Goal: Use online tool/utility: Utilize a website feature to perform a specific function

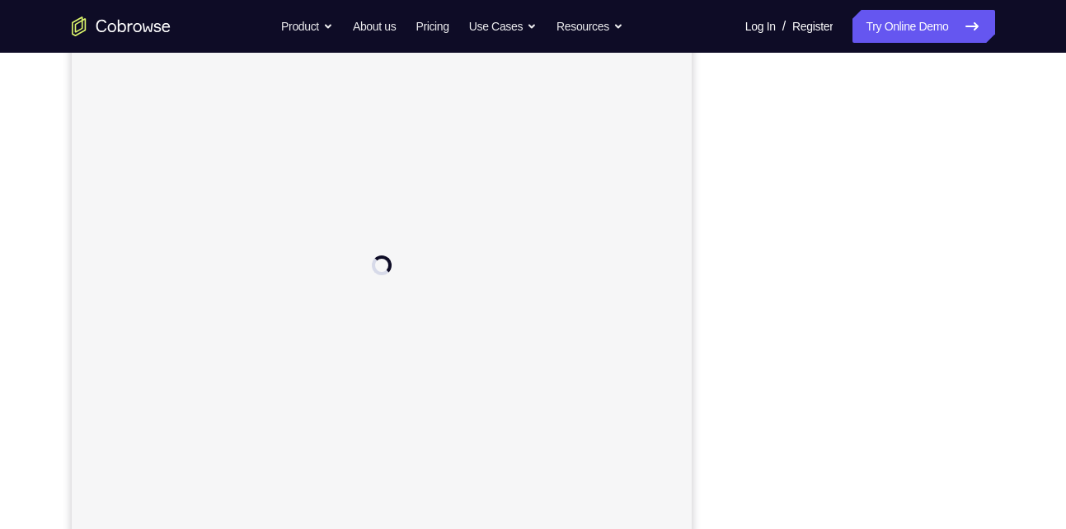
scroll to position [227, 0]
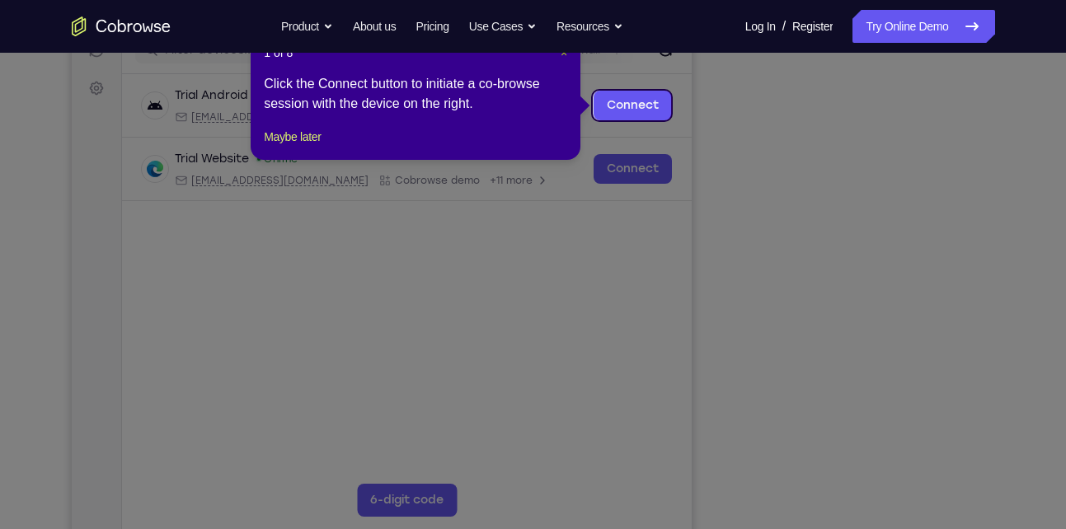
click at [563, 54] on span "×" at bounding box center [564, 52] width 7 height 13
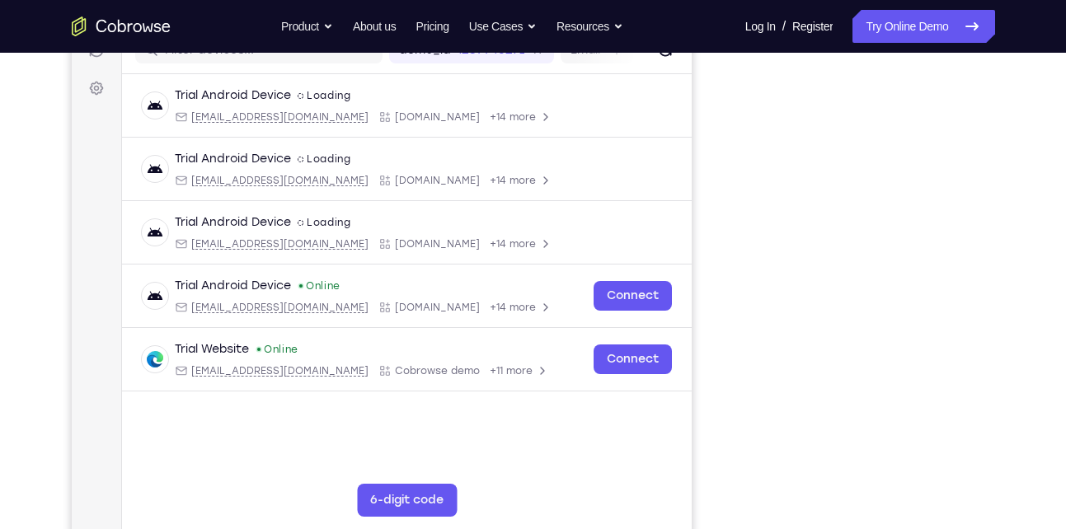
click at [115, 29] on icon "Go to the home page" at bounding box center [111, 27] width 8 height 9
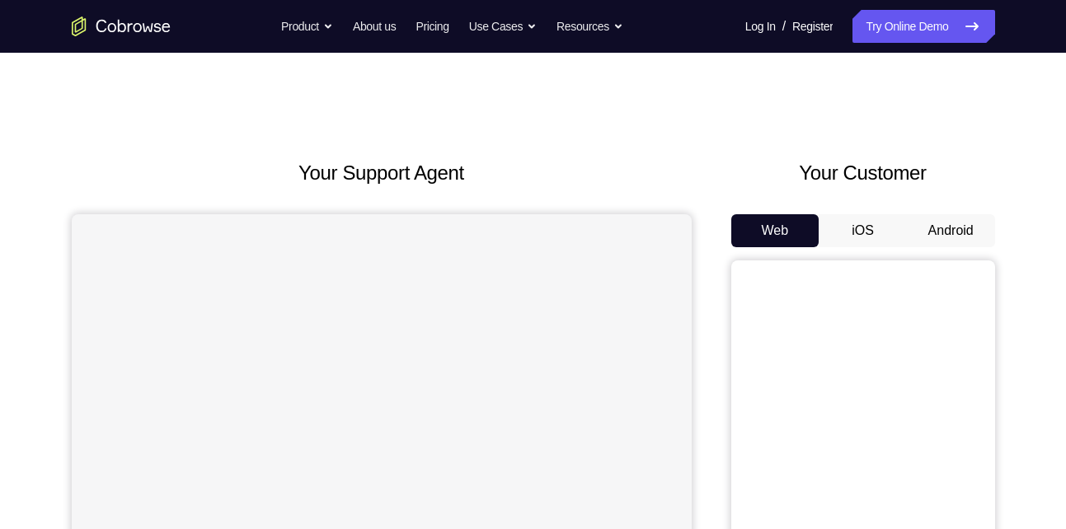
click at [944, 221] on button "Android" at bounding box center [951, 230] width 88 height 33
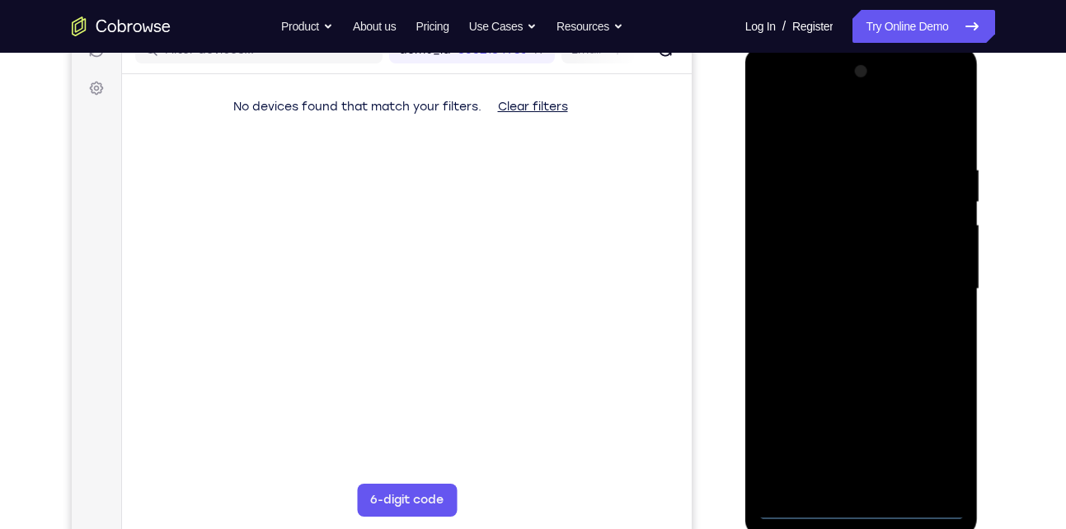
click at [857, 502] on div at bounding box center [862, 290] width 208 height 462
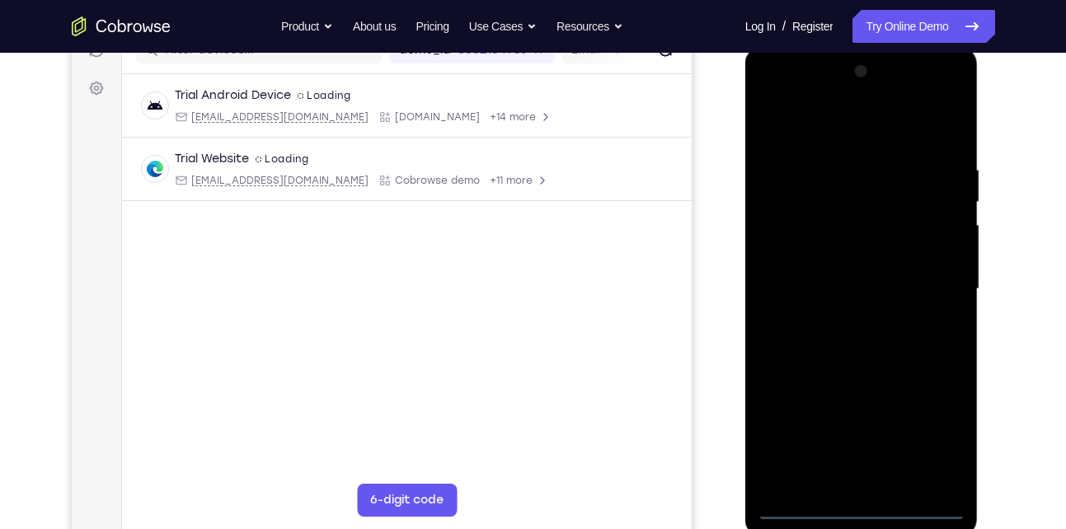
click at [865, 502] on div at bounding box center [862, 290] width 208 height 462
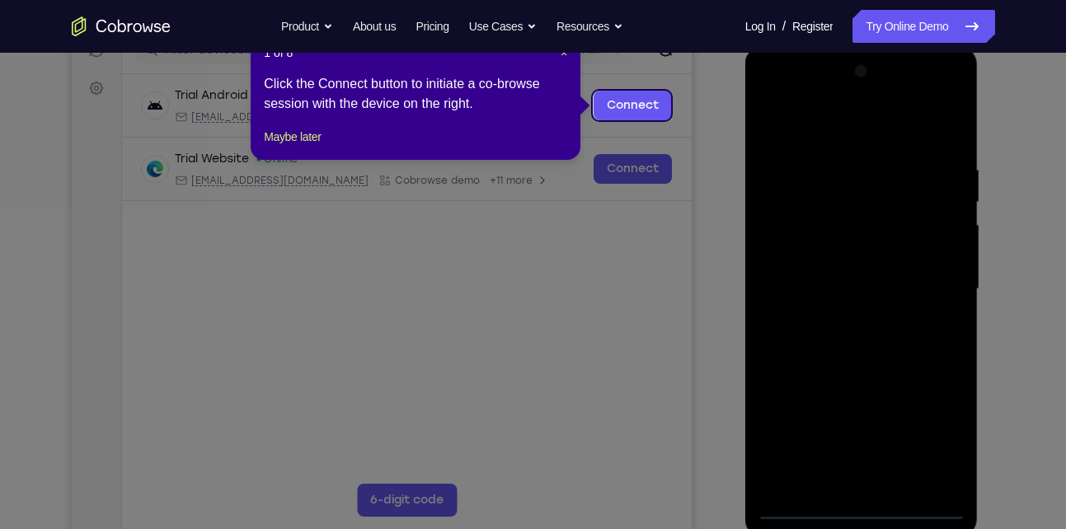
click at [863, 509] on icon at bounding box center [539, 264] width 1078 height 529
click at [563, 54] on span "×" at bounding box center [564, 52] width 7 height 13
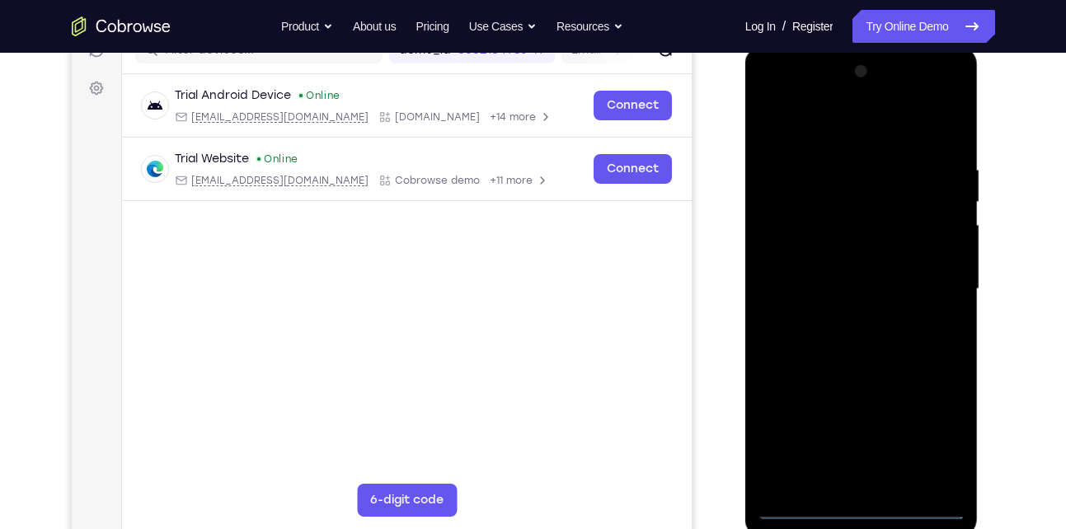
click at [862, 503] on div at bounding box center [862, 290] width 208 height 462
click at [933, 443] on div at bounding box center [862, 290] width 208 height 462
click at [847, 125] on div at bounding box center [862, 290] width 208 height 462
click at [931, 283] on div at bounding box center [862, 290] width 208 height 462
click at [847, 322] on div at bounding box center [862, 290] width 208 height 462
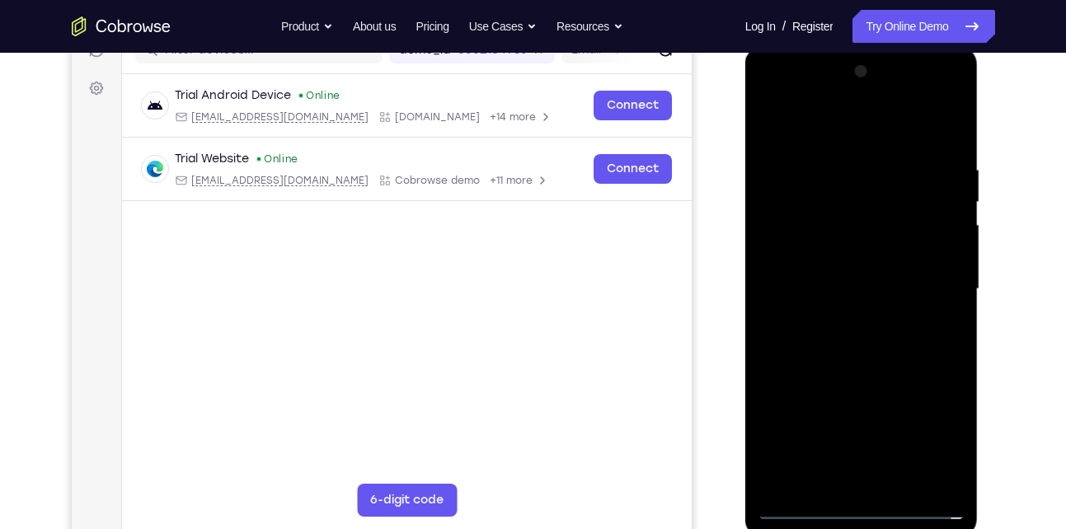
click at [883, 270] on div at bounding box center [862, 290] width 208 height 462
click at [865, 314] on div at bounding box center [862, 290] width 208 height 462
click at [856, 211] on div at bounding box center [862, 290] width 208 height 462
click at [854, 346] on div at bounding box center [862, 290] width 208 height 462
click at [881, 350] on div at bounding box center [862, 290] width 208 height 462
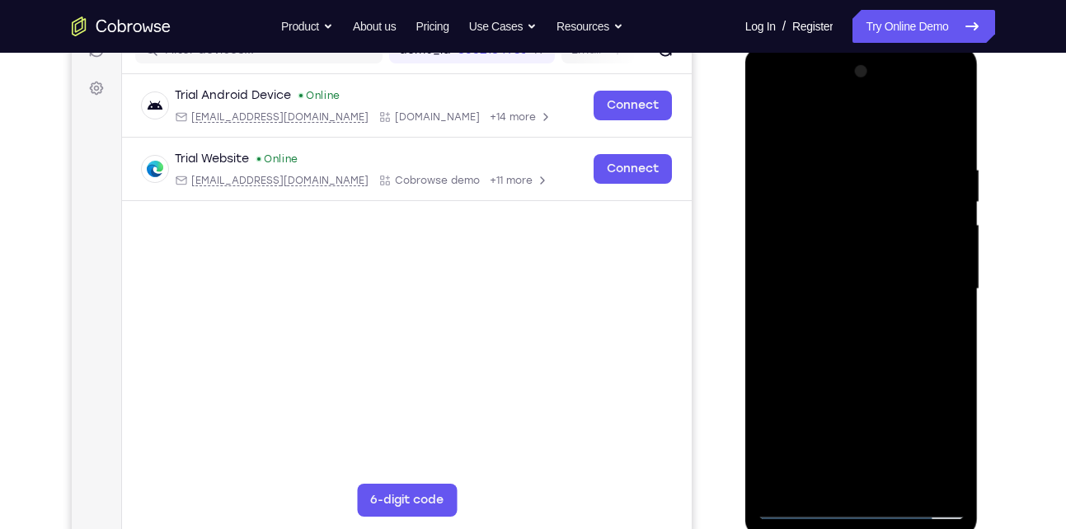
click at [849, 213] on div at bounding box center [862, 290] width 208 height 462
click at [856, 260] on div at bounding box center [862, 290] width 208 height 462
click at [840, 220] on div at bounding box center [862, 290] width 208 height 462
click at [880, 368] on div at bounding box center [862, 290] width 208 height 462
click at [905, 473] on div at bounding box center [862, 290] width 208 height 462
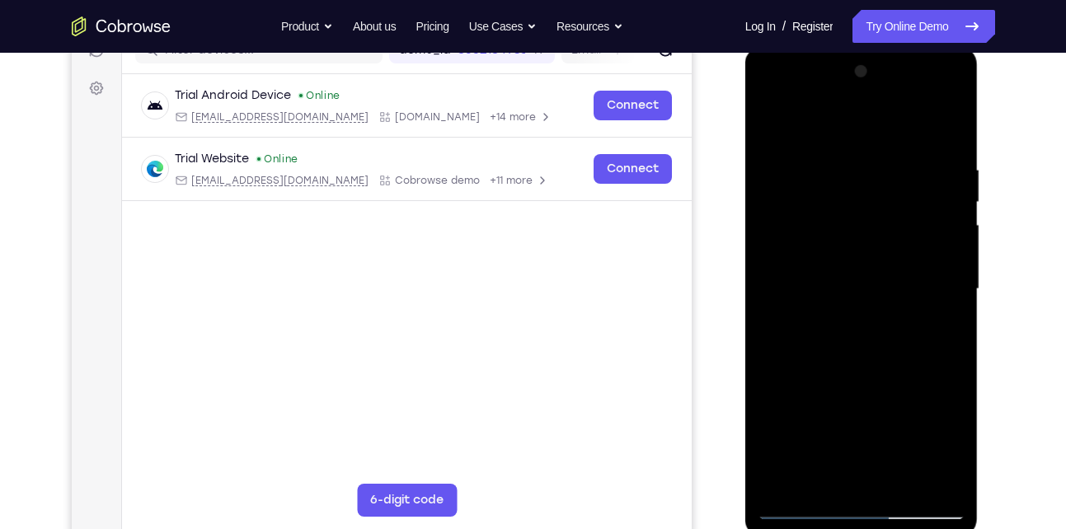
click at [865, 368] on div at bounding box center [862, 290] width 208 height 462
click at [847, 240] on div at bounding box center [862, 290] width 208 height 462
click at [832, 472] on div at bounding box center [862, 290] width 208 height 462
click at [770, 129] on div at bounding box center [862, 290] width 208 height 462
click at [772, 123] on div at bounding box center [862, 290] width 208 height 462
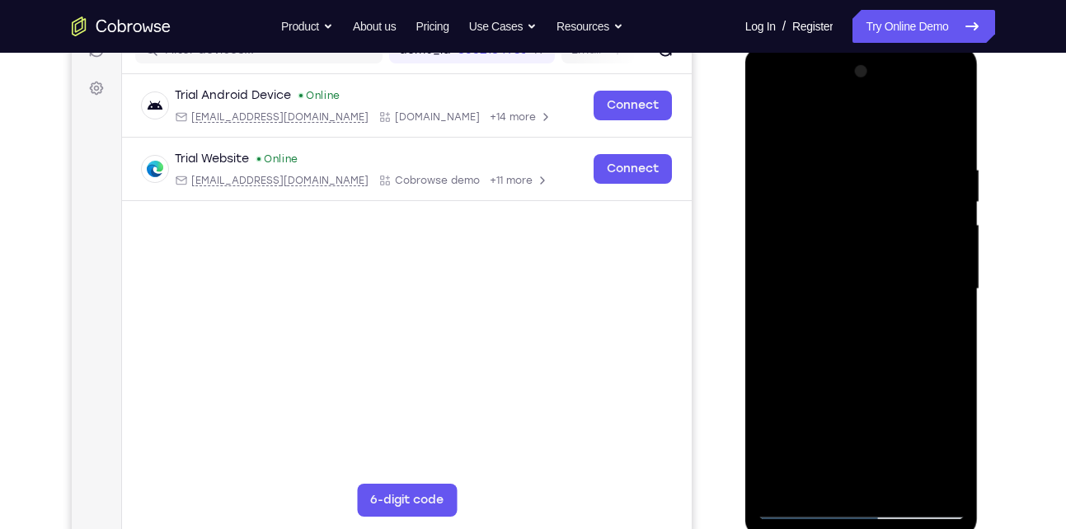
drag, startPoint x: 865, startPoint y: 340, endPoint x: 883, endPoint y: 138, distance: 203.6
click at [883, 138] on div at bounding box center [862, 290] width 208 height 462
drag, startPoint x: 885, startPoint y: 329, endPoint x: 892, endPoint y: 167, distance: 162.5
click at [892, 167] on div at bounding box center [862, 290] width 208 height 462
drag, startPoint x: 897, startPoint y: 317, endPoint x: 896, endPoint y: 174, distance: 143.4
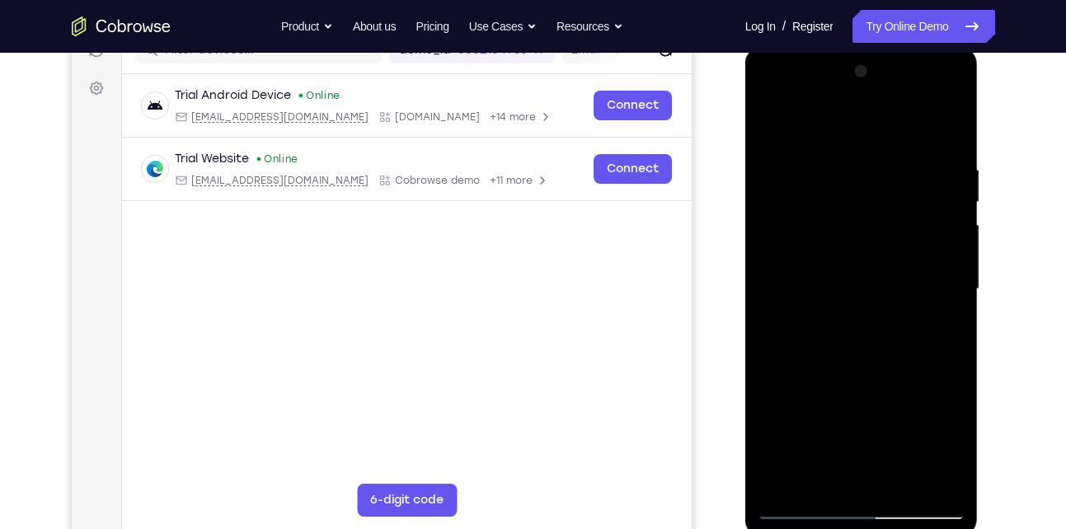
click at [896, 174] on div at bounding box center [862, 290] width 208 height 462
click at [954, 185] on div at bounding box center [862, 290] width 208 height 462
drag, startPoint x: 929, startPoint y: 326, endPoint x: 930, endPoint y: 133, distance: 192.9
click at [930, 133] on div at bounding box center [862, 290] width 208 height 462
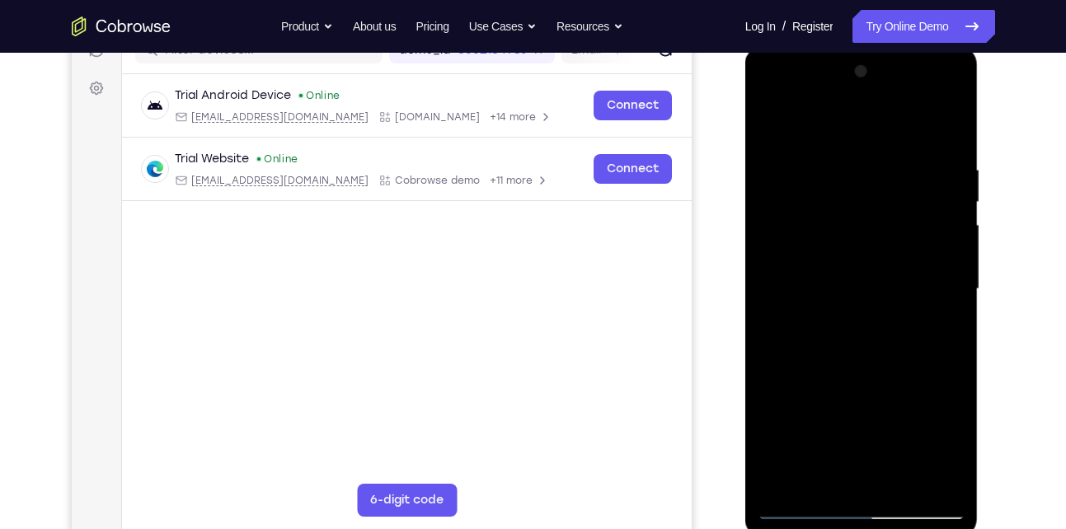
drag, startPoint x: 913, startPoint y: 340, endPoint x: 913, endPoint y: 150, distance: 189.6
click at [913, 150] on div at bounding box center [862, 290] width 208 height 462
drag, startPoint x: 899, startPoint y: 352, endPoint x: 901, endPoint y: 164, distance: 188.0
click at [901, 164] on div at bounding box center [862, 290] width 208 height 462
drag, startPoint x: 894, startPoint y: 345, endPoint x: 902, endPoint y: 146, distance: 199.7
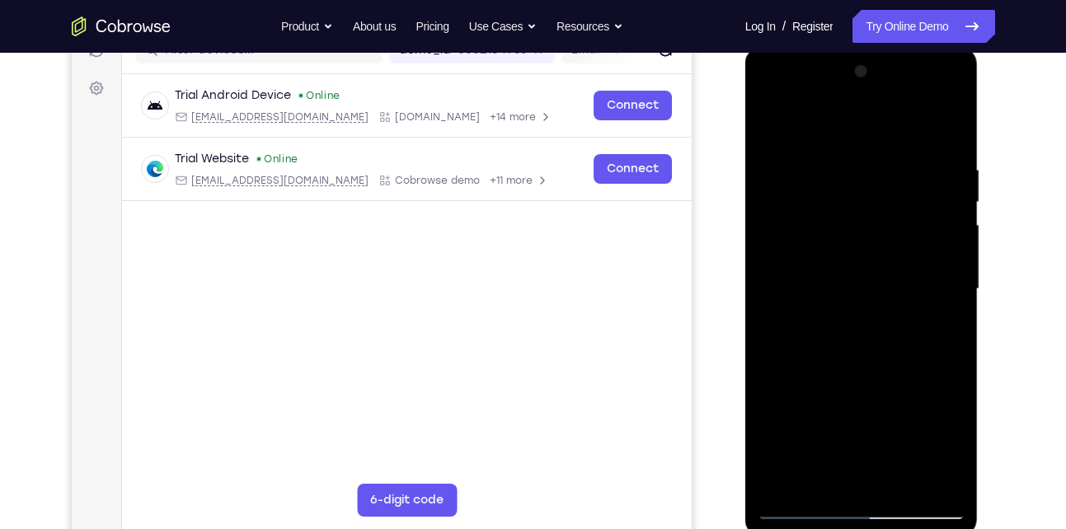
click at [902, 146] on div at bounding box center [862, 290] width 208 height 462
drag, startPoint x: 893, startPoint y: 317, endPoint x: 894, endPoint y: 93, distance: 223.4
click at [894, 93] on div at bounding box center [862, 290] width 208 height 462
drag, startPoint x: 893, startPoint y: 262, endPoint x: 893, endPoint y: 115, distance: 146.7
click at [893, 115] on div at bounding box center [862, 290] width 208 height 462
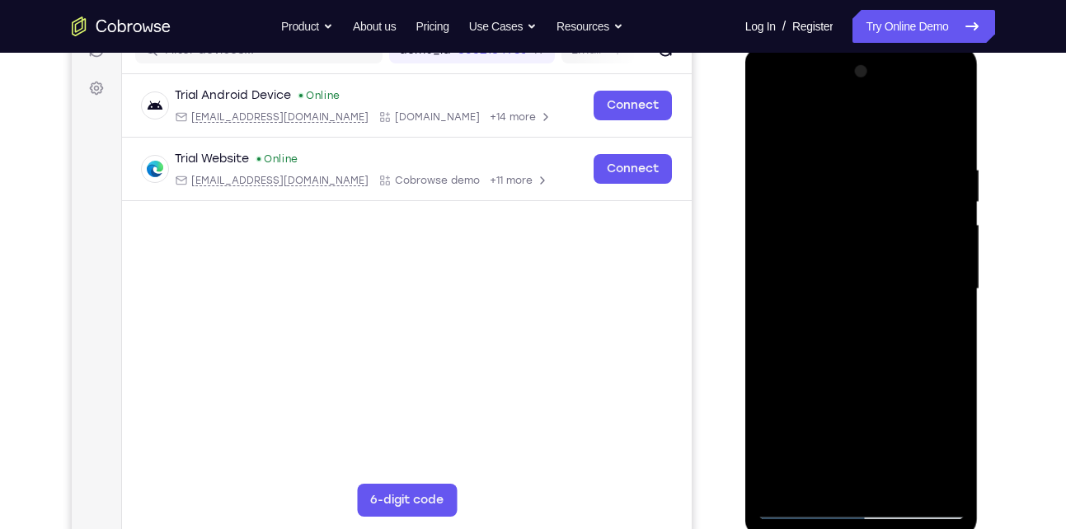
drag, startPoint x: 888, startPoint y: 354, endPoint x: 894, endPoint y: 211, distance: 143.6
click at [894, 211] on div at bounding box center [862, 290] width 208 height 462
drag, startPoint x: 894, startPoint y: 342, endPoint x: 895, endPoint y: 202, distance: 140.1
click at [895, 202] on div at bounding box center [862, 290] width 208 height 462
drag, startPoint x: 874, startPoint y: 356, endPoint x: 880, endPoint y: 171, distance: 185.6
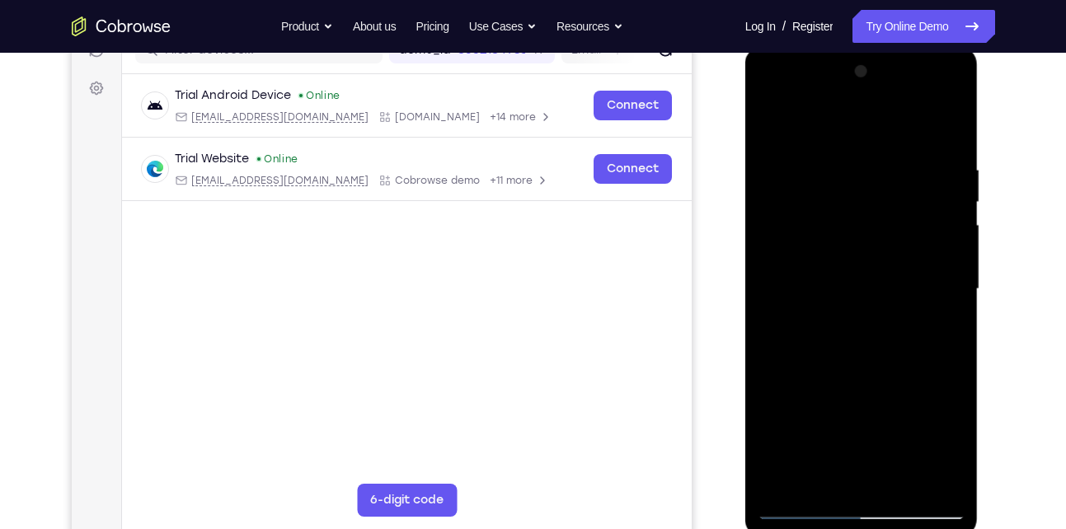
click at [880, 171] on div at bounding box center [862, 290] width 208 height 462
drag, startPoint x: 882, startPoint y: 346, endPoint x: 887, endPoint y: 134, distance: 212.7
click at [887, 134] on div at bounding box center [862, 290] width 208 height 462
click at [903, 480] on div at bounding box center [862, 290] width 208 height 462
click at [838, 232] on div at bounding box center [862, 290] width 208 height 462
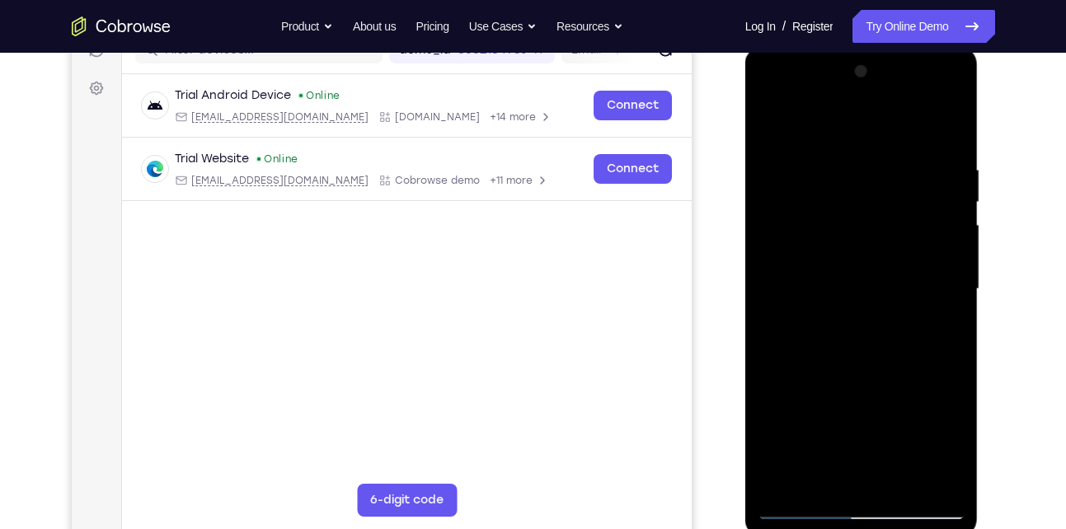
click at [837, 476] on div at bounding box center [862, 290] width 208 height 462
click at [820, 478] on div at bounding box center [862, 290] width 208 height 462
click at [905, 382] on div at bounding box center [862, 290] width 208 height 462
click at [927, 242] on div at bounding box center [862, 290] width 208 height 462
click at [846, 475] on div at bounding box center [862, 290] width 208 height 462
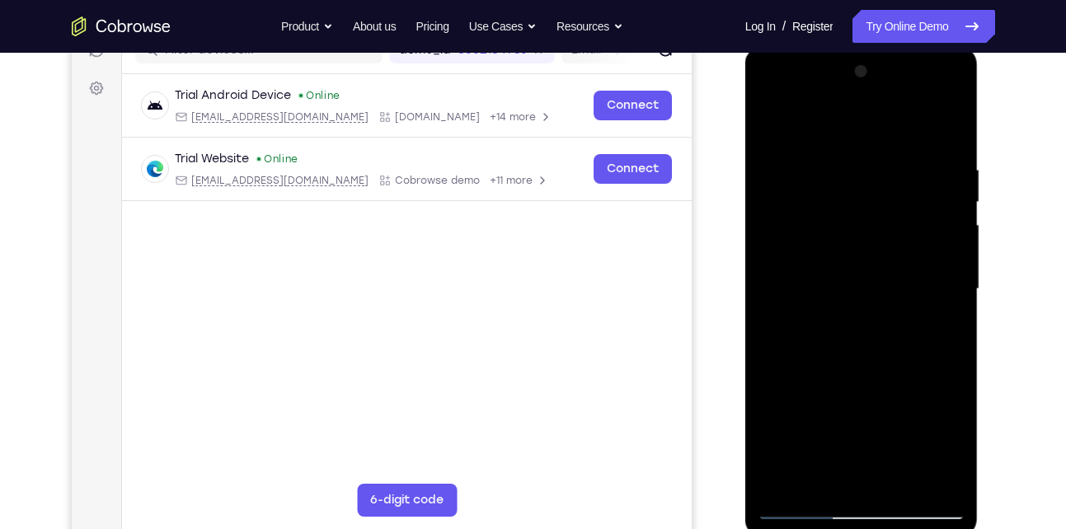
click at [769, 131] on div at bounding box center [862, 290] width 208 height 462
click at [845, 275] on div at bounding box center [862, 290] width 208 height 462
drag, startPoint x: 860, startPoint y: 278, endPoint x: 852, endPoint y: 464, distance: 186.5
click at [852, 464] on div at bounding box center [862, 290] width 208 height 462
drag, startPoint x: 859, startPoint y: 414, endPoint x: 894, endPoint y: 152, distance: 264.5
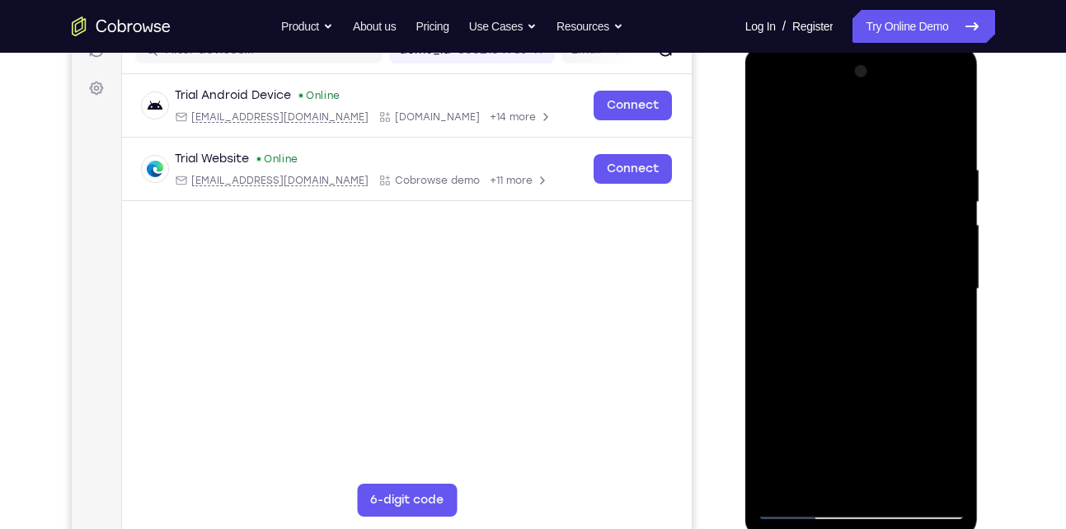
click at [894, 152] on div at bounding box center [862, 290] width 208 height 462
click at [769, 128] on div at bounding box center [862, 290] width 208 height 462
click at [851, 275] on div at bounding box center [862, 290] width 208 height 462
click at [795, 125] on div at bounding box center [862, 290] width 208 height 462
click at [796, 349] on div at bounding box center [862, 290] width 208 height 462
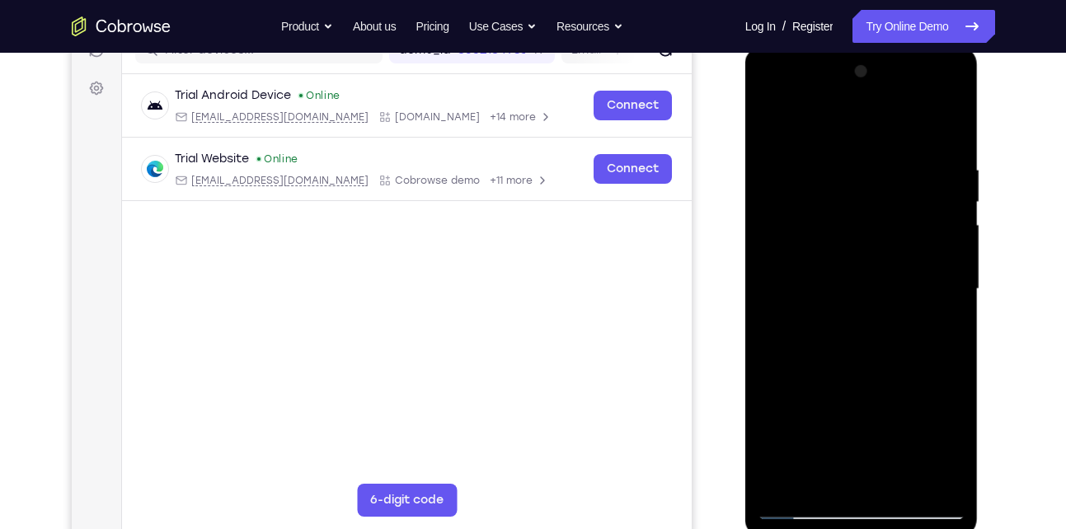
click at [956, 264] on div at bounding box center [862, 290] width 208 height 462
click at [767, 121] on div at bounding box center [862, 290] width 208 height 462
click at [861, 354] on div at bounding box center [862, 290] width 208 height 462
click at [955, 262] on div at bounding box center [862, 290] width 208 height 462
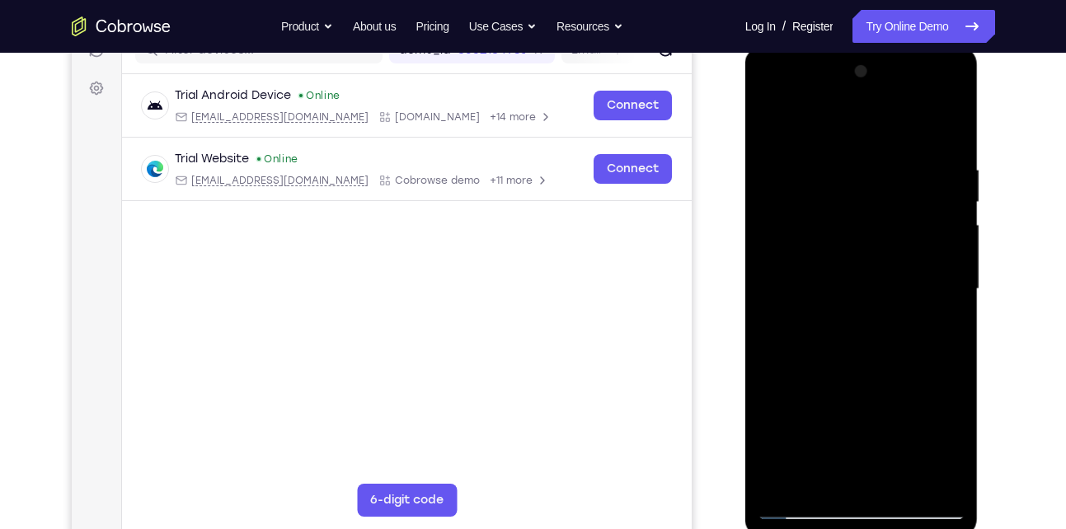
click at [769, 123] on div at bounding box center [862, 290] width 208 height 462
click at [931, 350] on div at bounding box center [862, 290] width 208 height 462
click at [952, 261] on div at bounding box center [862, 290] width 208 height 462
click at [768, 124] on div at bounding box center [862, 290] width 208 height 462
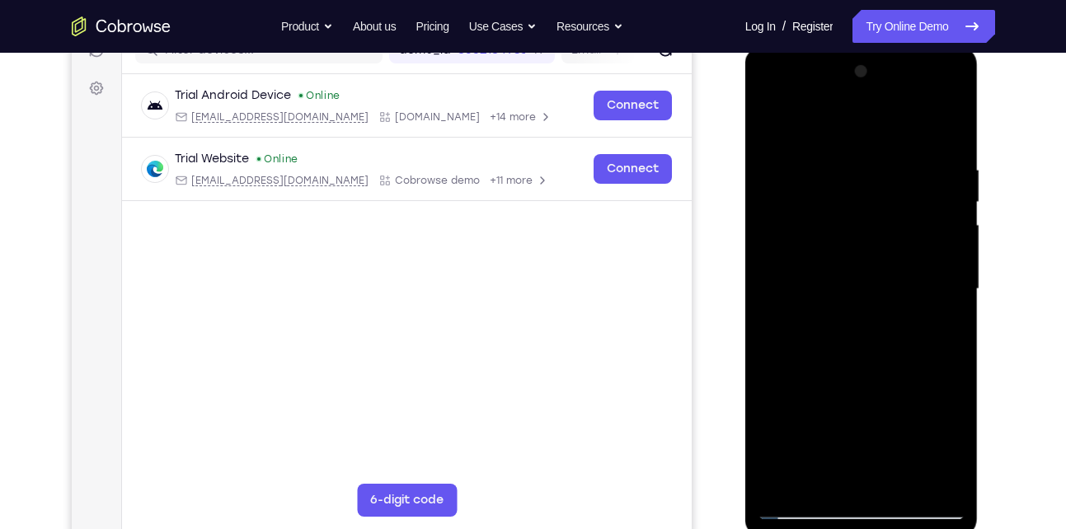
click at [800, 381] on div at bounding box center [862, 290] width 208 height 462
click at [951, 264] on div at bounding box center [862, 290] width 208 height 462
click at [770, 117] on div at bounding box center [862, 290] width 208 height 462
click at [807, 426] on div at bounding box center [862, 290] width 208 height 462
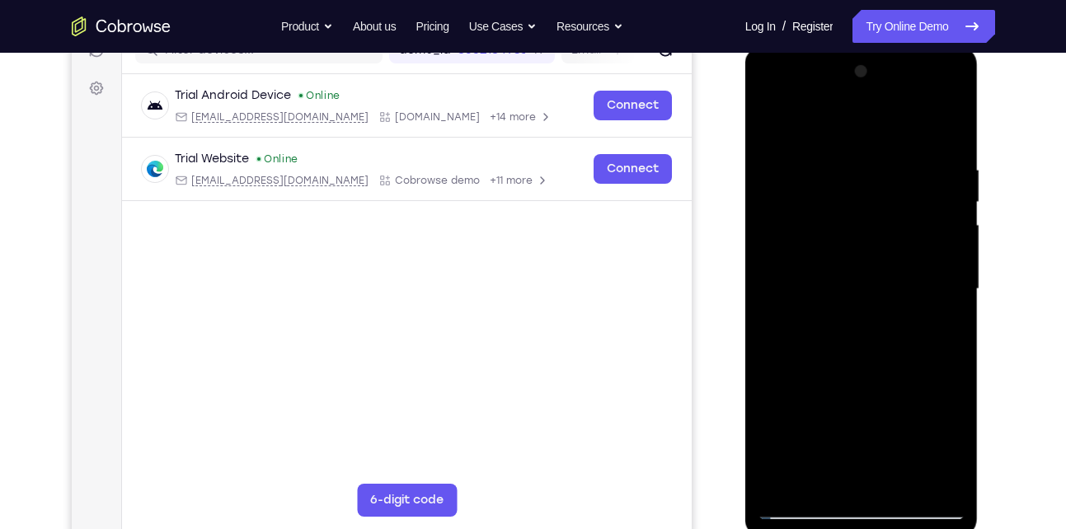
click at [767, 123] on div at bounding box center [862, 290] width 208 height 462
click at [865, 423] on div at bounding box center [862, 290] width 208 height 462
click at [769, 119] on div at bounding box center [862, 290] width 208 height 462
click at [899, 486] on div at bounding box center [862, 290] width 208 height 462
click at [856, 242] on div at bounding box center [862, 290] width 208 height 462
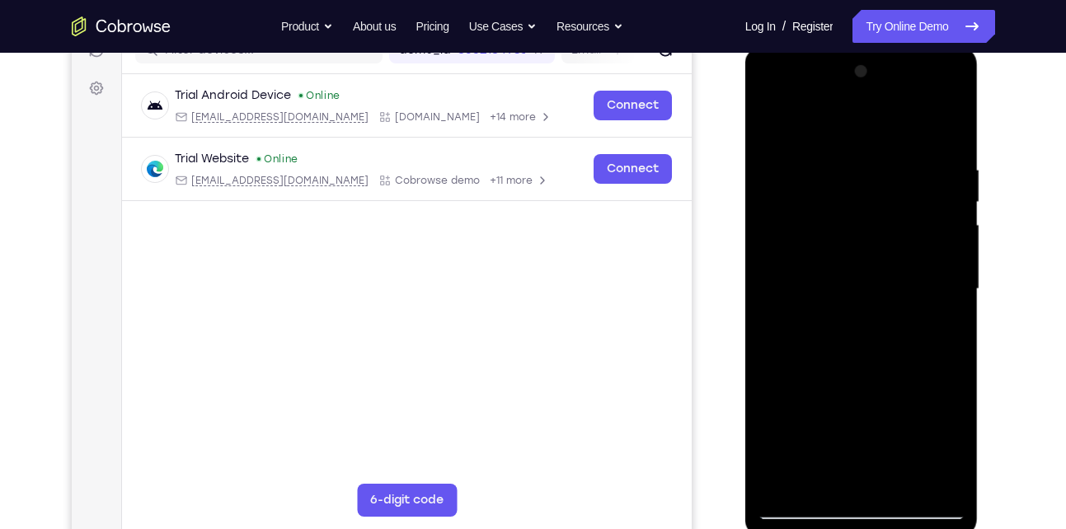
click at [846, 472] on div at bounding box center [862, 290] width 208 height 462
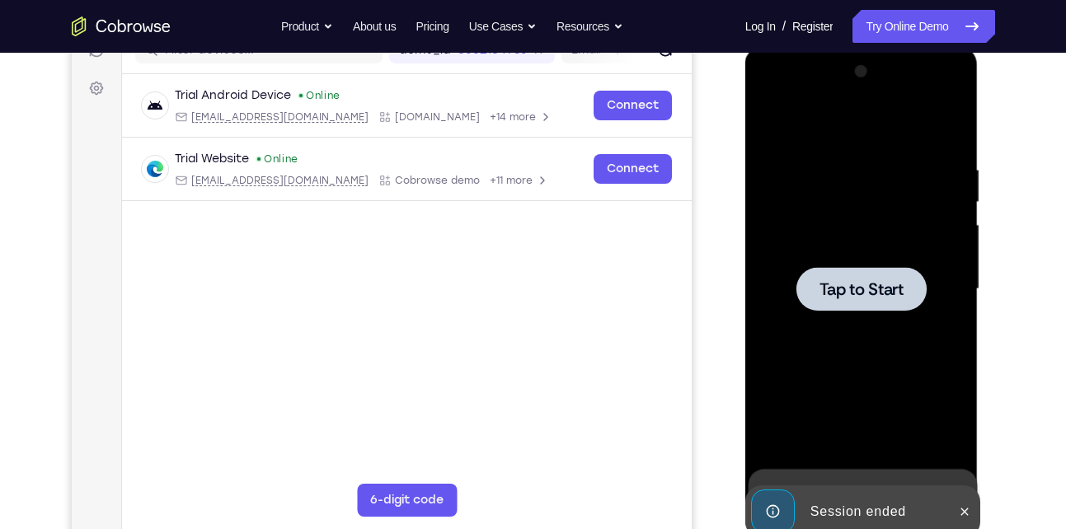
click at [858, 303] on div at bounding box center [861, 289] width 130 height 44
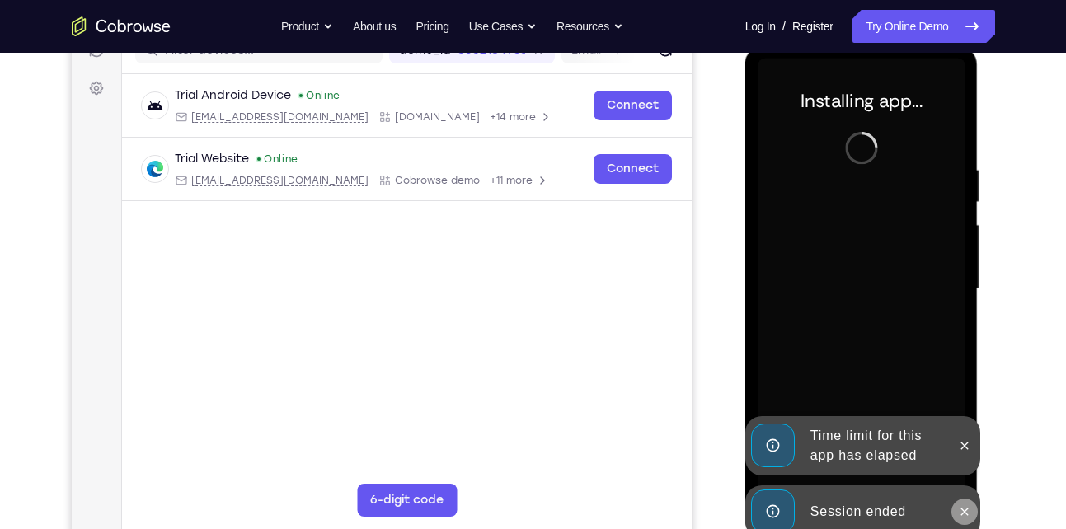
click at [964, 503] on button at bounding box center [964, 512] width 26 height 26
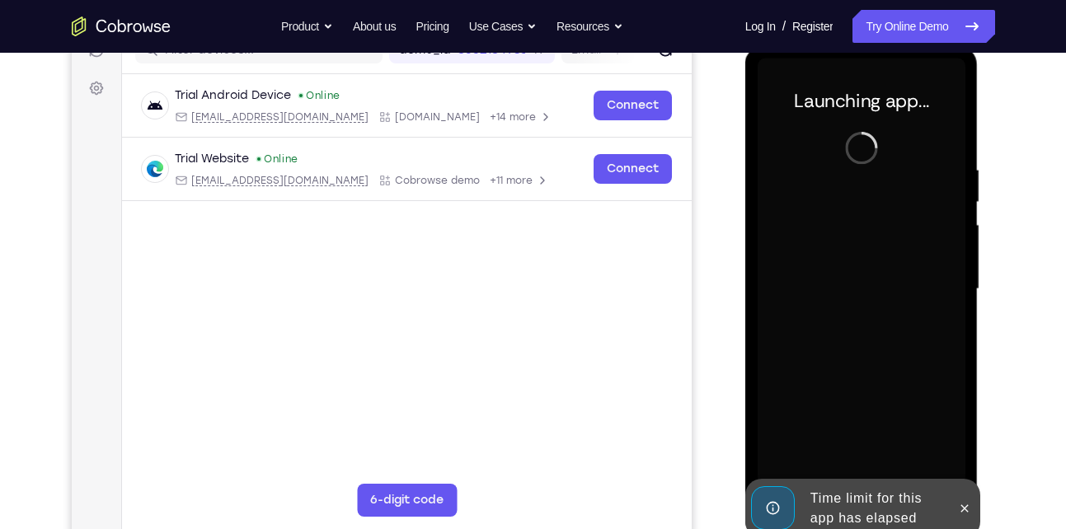
click at [963, 492] on div at bounding box center [964, 508] width 26 height 59
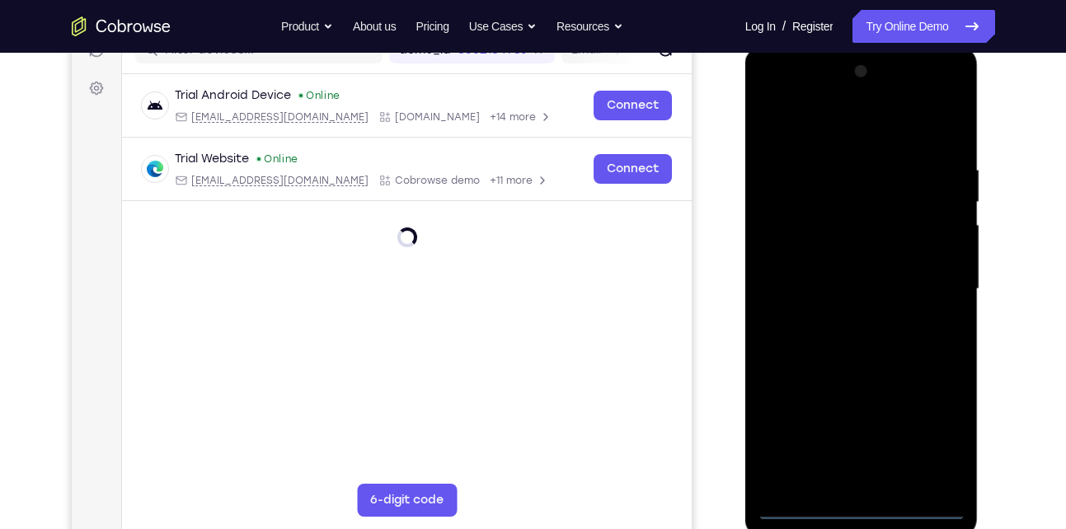
click at [849, 499] on div at bounding box center [862, 290] width 208 height 462
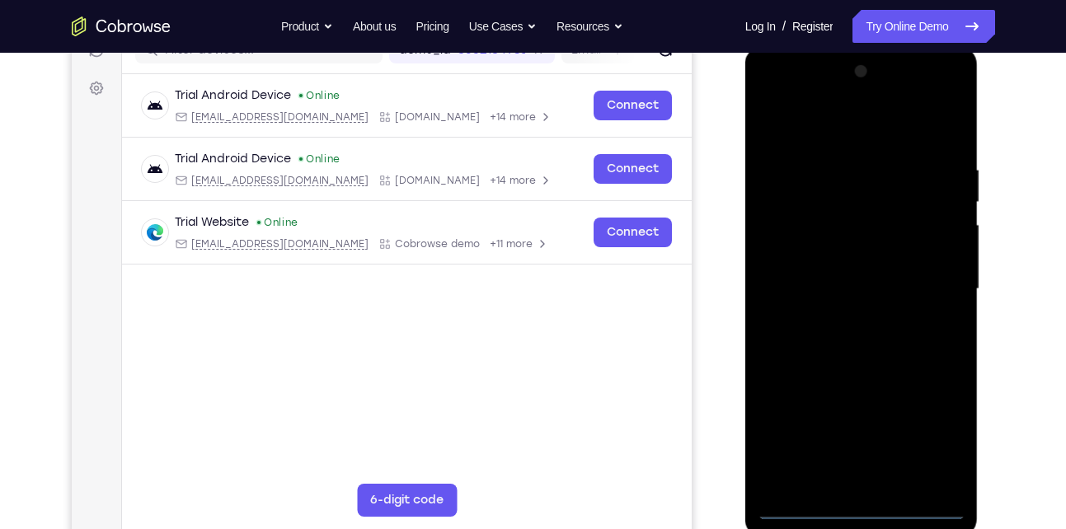
click at [861, 503] on div at bounding box center [862, 290] width 208 height 462
click at [936, 436] on div at bounding box center [862, 290] width 208 height 462
click at [830, 124] on div at bounding box center [862, 290] width 208 height 462
click at [931, 270] on div at bounding box center [862, 290] width 208 height 462
click at [838, 320] on div at bounding box center [862, 290] width 208 height 462
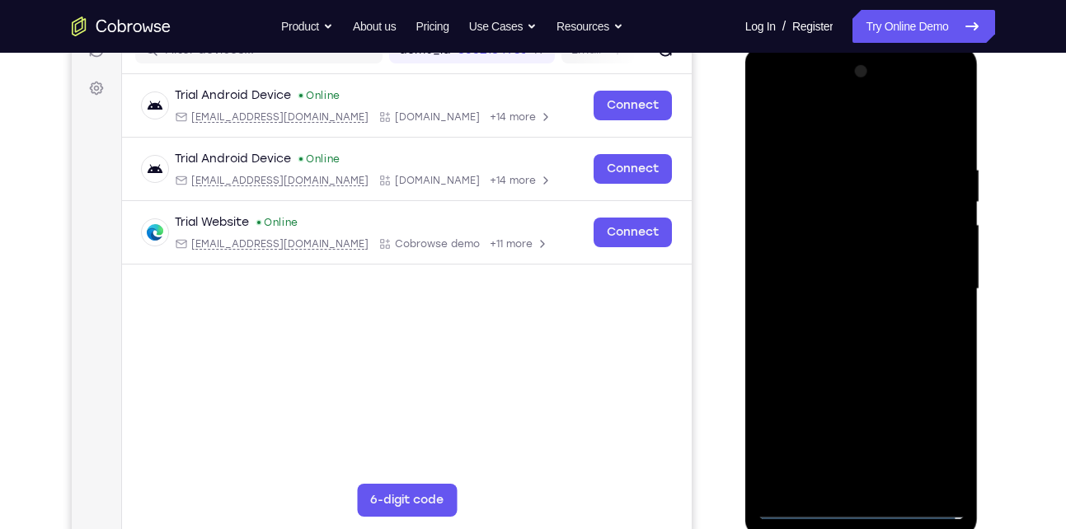
click at [872, 265] on div at bounding box center [862, 290] width 208 height 462
click at [866, 312] on div at bounding box center [862, 290] width 208 height 462
click at [850, 210] on div at bounding box center [862, 290] width 208 height 462
click at [844, 218] on div at bounding box center [862, 290] width 208 height 462
click at [884, 330] on div at bounding box center [862, 290] width 208 height 462
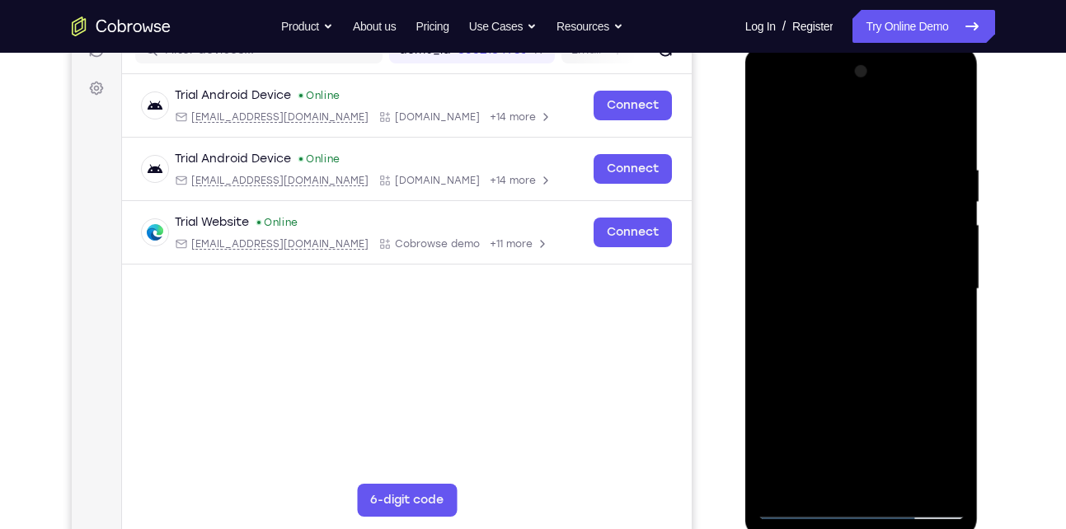
click at [866, 258] on div at bounding box center [862, 290] width 208 height 462
click at [860, 258] on div at bounding box center [862, 290] width 208 height 462
click at [864, 251] on div at bounding box center [862, 290] width 208 height 462
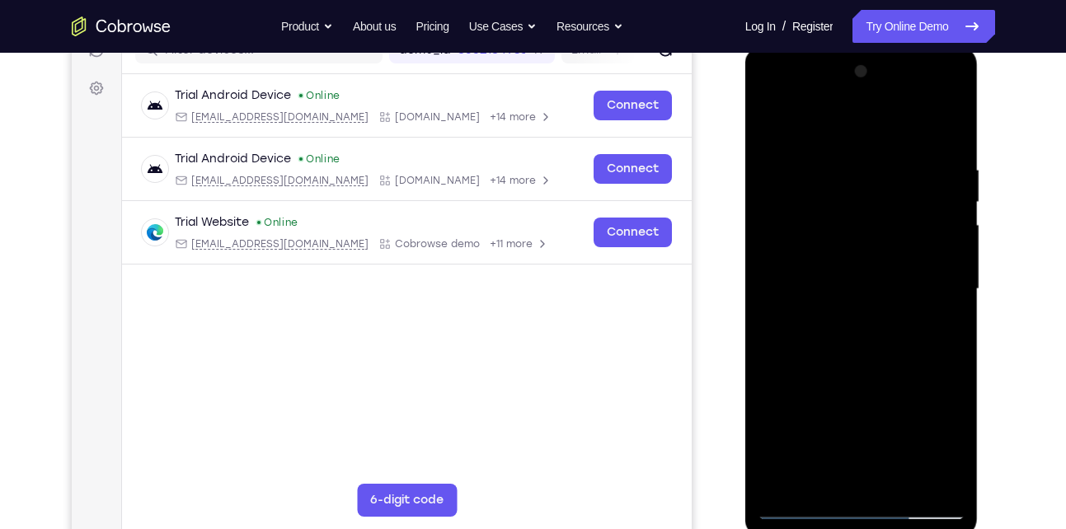
click at [864, 251] on div at bounding box center [862, 290] width 208 height 462
click at [795, 509] on div at bounding box center [862, 290] width 208 height 462
click at [866, 248] on div at bounding box center [862, 290] width 208 height 462
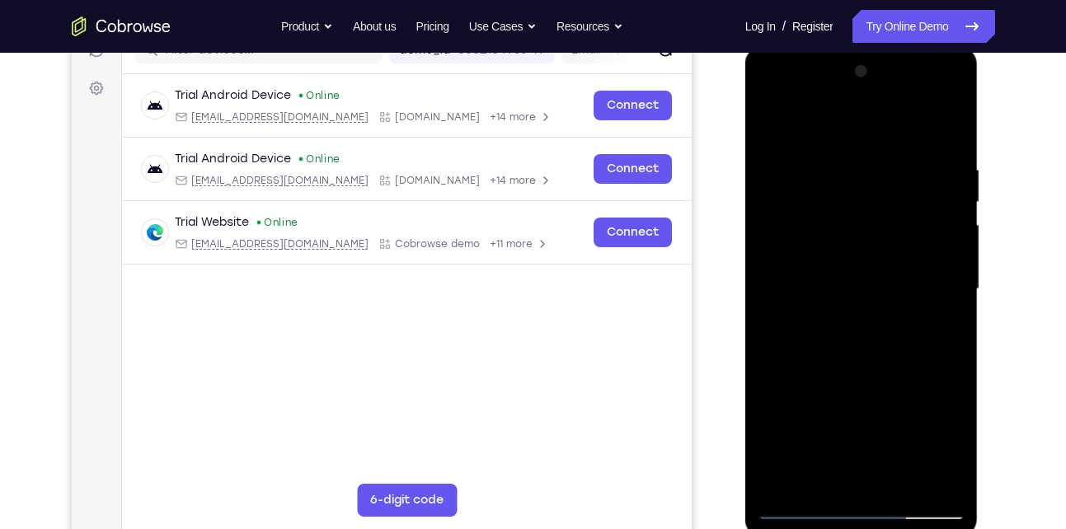
click at [866, 248] on div at bounding box center [862, 290] width 208 height 462
click at [833, 214] on div at bounding box center [862, 290] width 208 height 462
click at [889, 360] on div at bounding box center [862, 290] width 208 height 462
click at [908, 479] on div at bounding box center [862, 290] width 208 height 462
click at [859, 371] on div at bounding box center [862, 290] width 208 height 462
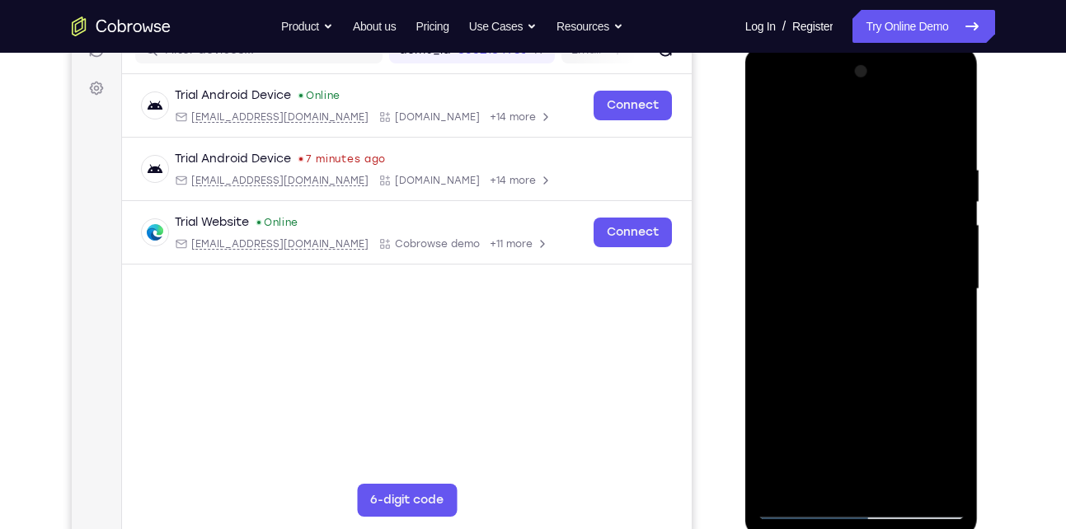
click at [873, 274] on div at bounding box center [862, 290] width 208 height 462
click at [834, 478] on div at bounding box center [862, 290] width 208 height 462
click at [819, 479] on div at bounding box center [862, 290] width 208 height 462
click at [914, 384] on div at bounding box center [862, 290] width 208 height 462
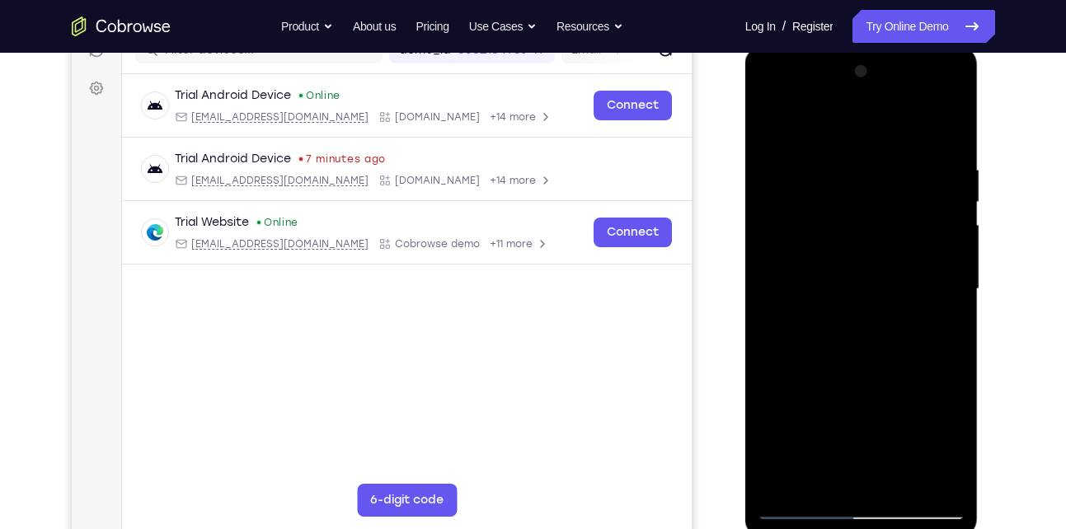
click at [814, 312] on div at bounding box center [862, 290] width 208 height 462
click at [770, 486] on div at bounding box center [862, 290] width 208 height 462
click at [772, 131] on div at bounding box center [862, 290] width 208 height 462
click at [841, 271] on div at bounding box center [862, 290] width 208 height 462
click at [814, 475] on div at bounding box center [862, 290] width 208 height 462
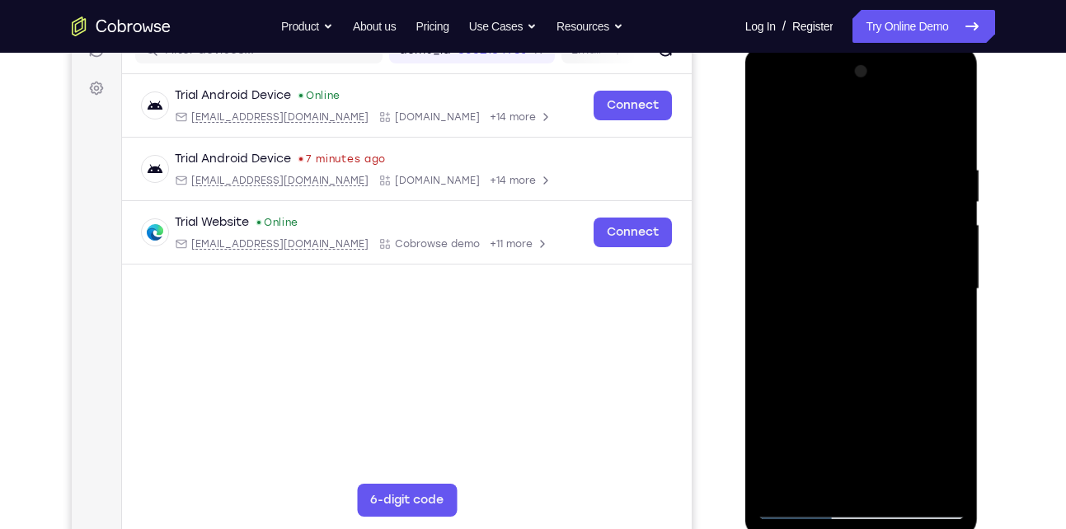
click at [831, 302] on div at bounding box center [862, 290] width 208 height 462
click at [857, 444] on div at bounding box center [862, 290] width 208 height 462
click at [826, 186] on div at bounding box center [862, 290] width 208 height 462
click at [849, 332] on div at bounding box center [862, 290] width 208 height 462
click at [772, 125] on div at bounding box center [862, 290] width 208 height 462
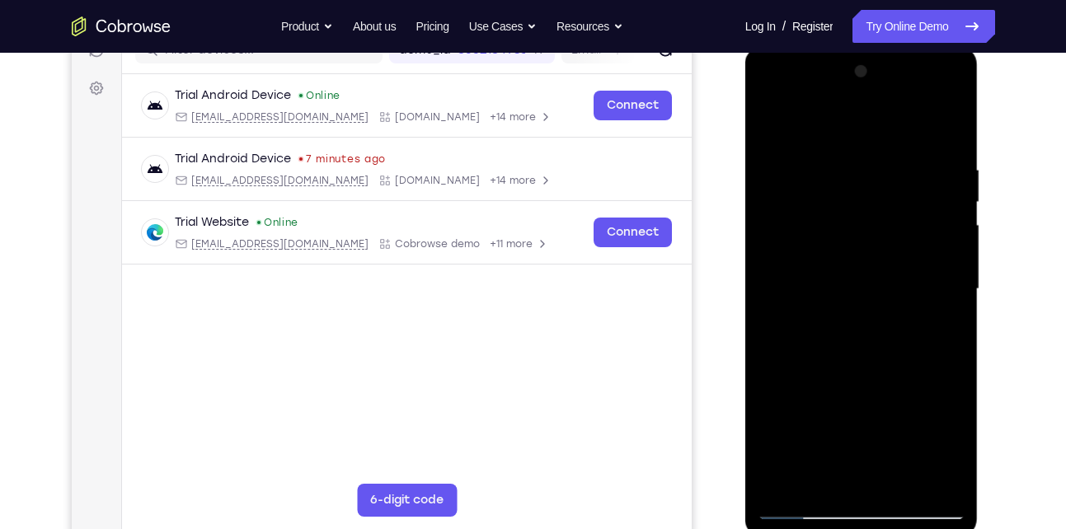
click at [821, 310] on div at bounding box center [862, 290] width 208 height 462
click at [771, 127] on div at bounding box center [862, 290] width 208 height 462
click at [848, 314] on div at bounding box center [862, 290] width 208 height 462
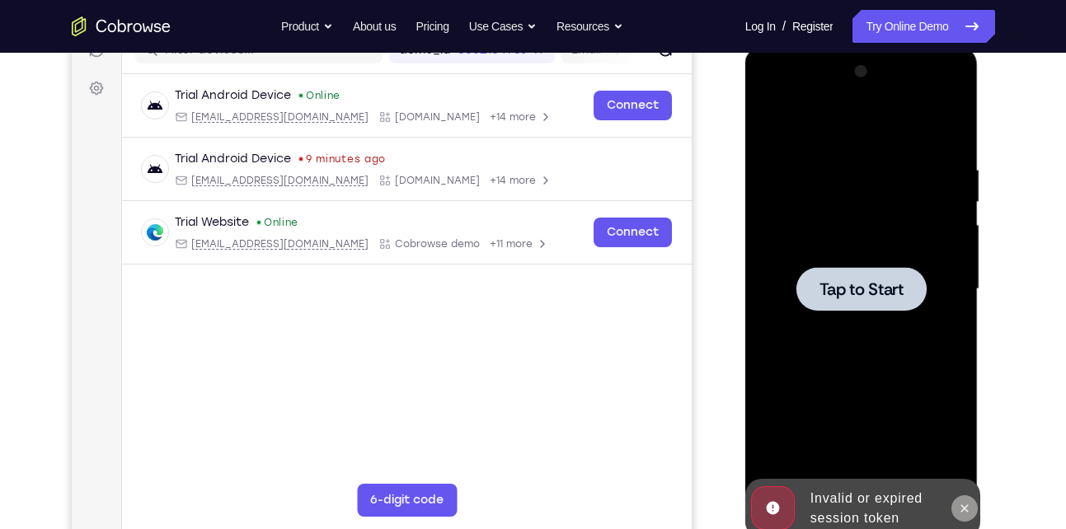
click at [960, 502] on icon at bounding box center [964, 508] width 13 height 13
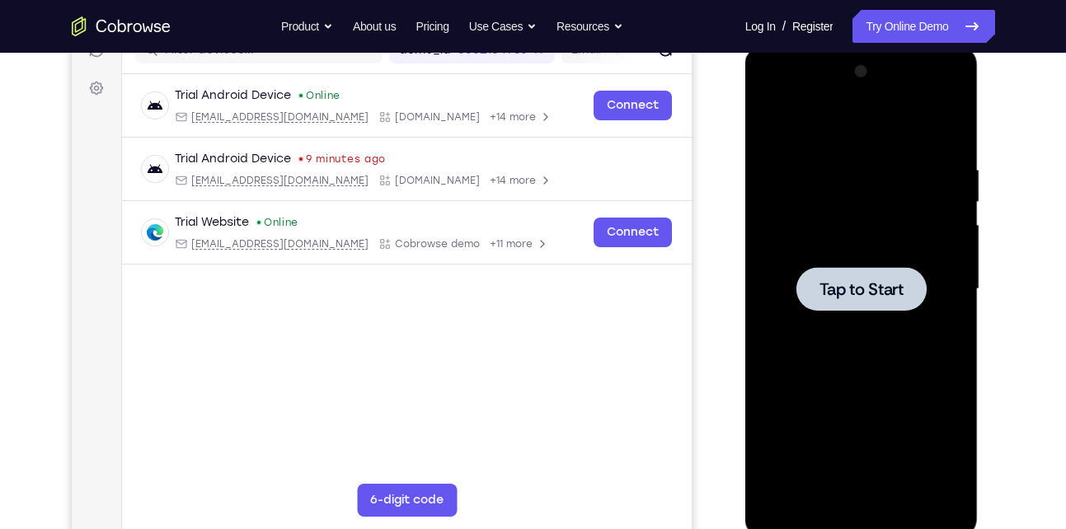
click at [849, 298] on span "Tap to Start" at bounding box center [861, 289] width 84 height 16
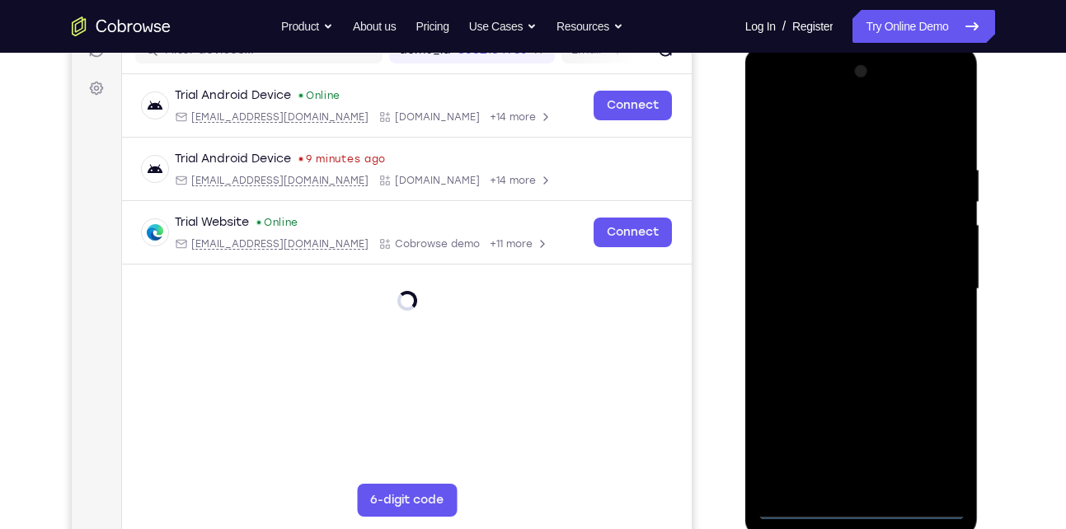
click at [862, 503] on div at bounding box center [862, 290] width 208 height 462
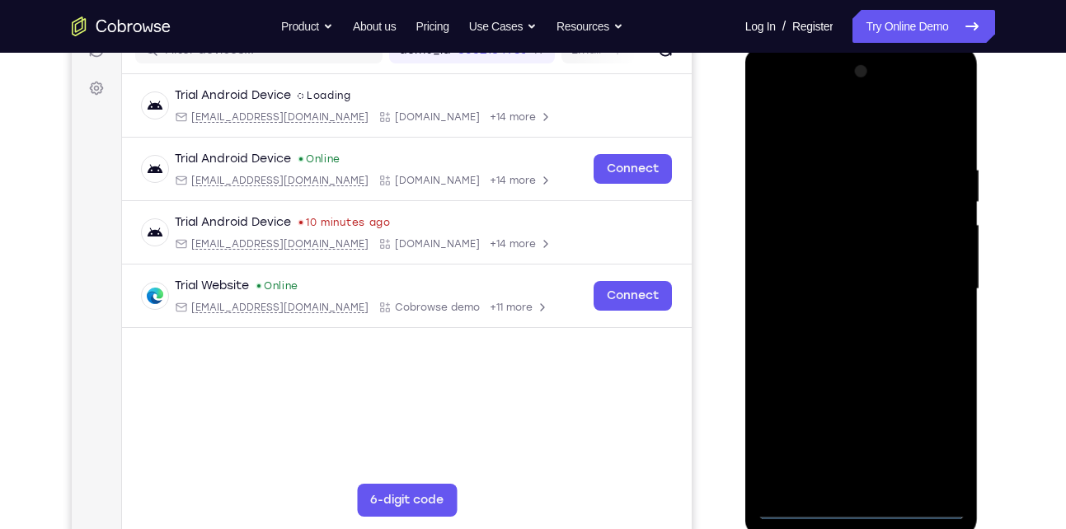
click at [934, 425] on div at bounding box center [862, 290] width 208 height 462
click at [852, 123] on div at bounding box center [862, 290] width 208 height 462
click at [936, 284] on div at bounding box center [862, 290] width 208 height 462
click at [872, 482] on div at bounding box center [862, 290] width 208 height 462
click at [819, 268] on div at bounding box center [862, 290] width 208 height 462
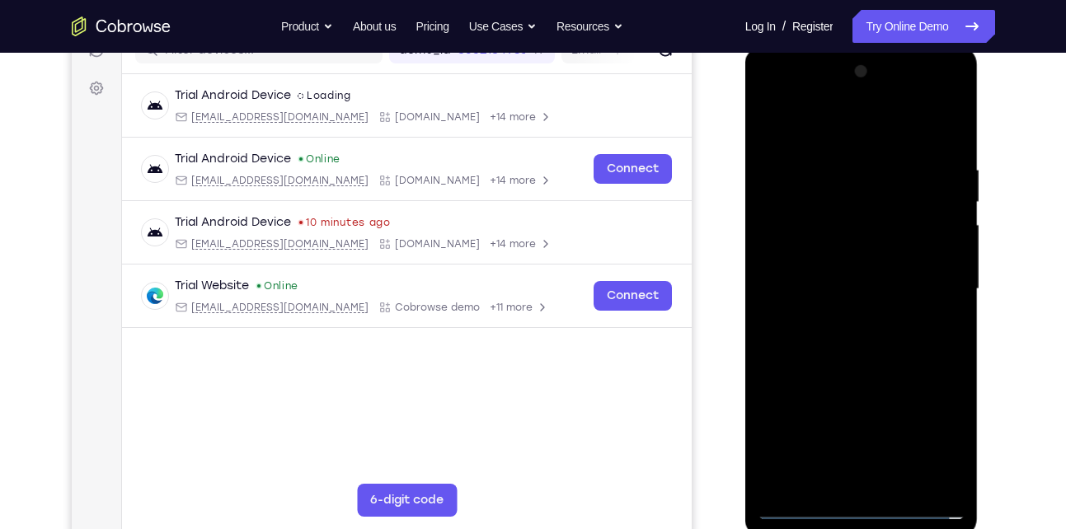
click at [864, 309] on div at bounding box center [862, 290] width 208 height 462
click at [847, 207] on div at bounding box center [862, 290] width 208 height 462
click at [858, 242] on div at bounding box center [862, 290] width 208 height 462
click at [844, 220] on div at bounding box center [862, 290] width 208 height 462
click at [855, 215] on div at bounding box center [862, 290] width 208 height 462
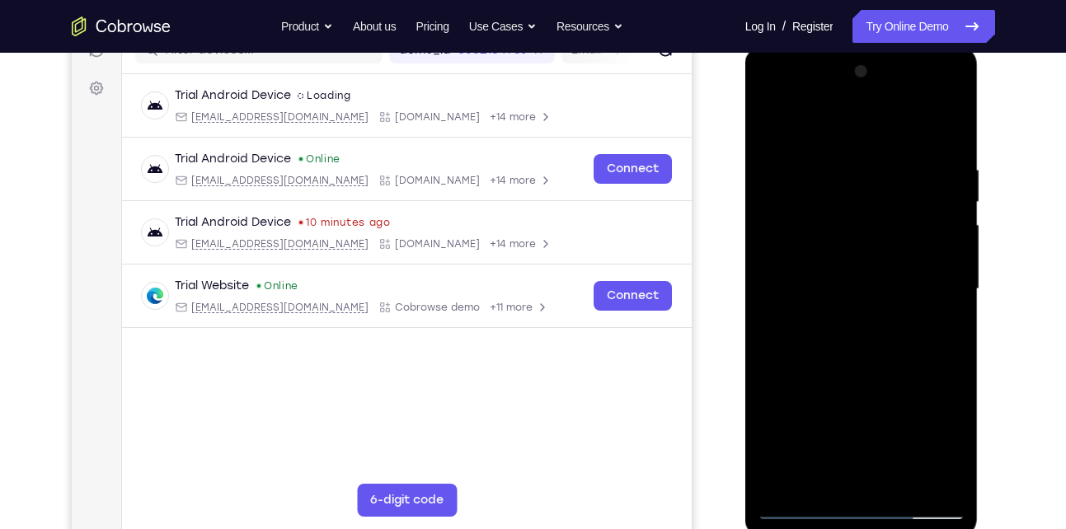
click at [882, 360] on div at bounding box center [862, 290] width 208 height 462
click at [949, 477] on div at bounding box center [862, 290] width 208 height 462
click at [903, 481] on div at bounding box center [862, 290] width 208 height 462
click at [886, 369] on div at bounding box center [862, 290] width 208 height 462
click at [852, 238] on div at bounding box center [862, 290] width 208 height 462
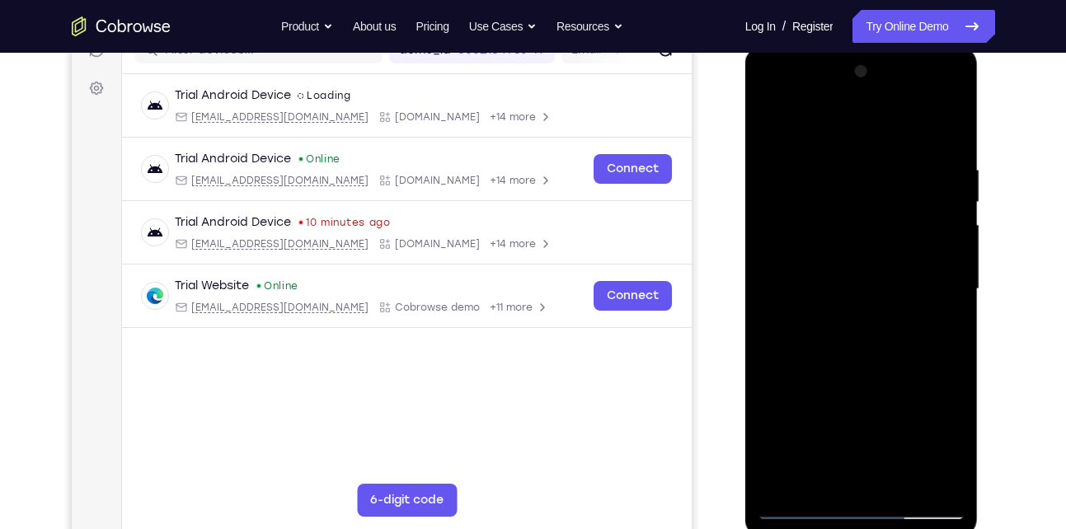
click at [834, 475] on div at bounding box center [862, 290] width 208 height 462
click at [881, 210] on div at bounding box center [862, 290] width 208 height 462
click at [873, 354] on div at bounding box center [862, 290] width 208 height 462
click at [838, 335] on div at bounding box center [862, 290] width 208 height 462
click at [863, 428] on div at bounding box center [862, 290] width 208 height 462
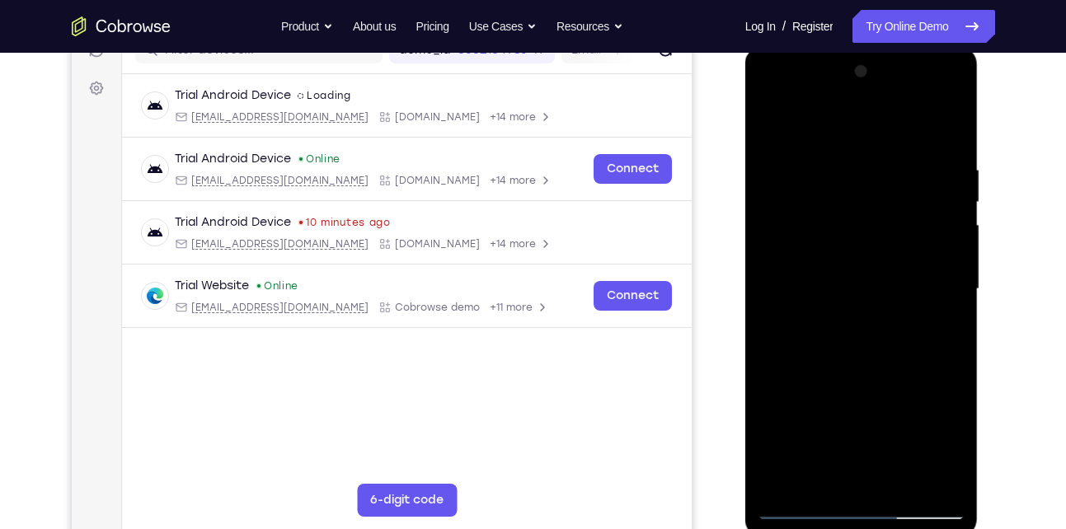
click at [899, 428] on div at bounding box center [862, 290] width 208 height 462
click at [820, 478] on div at bounding box center [862, 290] width 208 height 462
click at [908, 384] on div at bounding box center [862, 290] width 208 height 462
drag, startPoint x: 892, startPoint y: 433, endPoint x: 890, endPoint y: 239, distance: 193.7
click at [890, 239] on div at bounding box center [862, 290] width 208 height 462
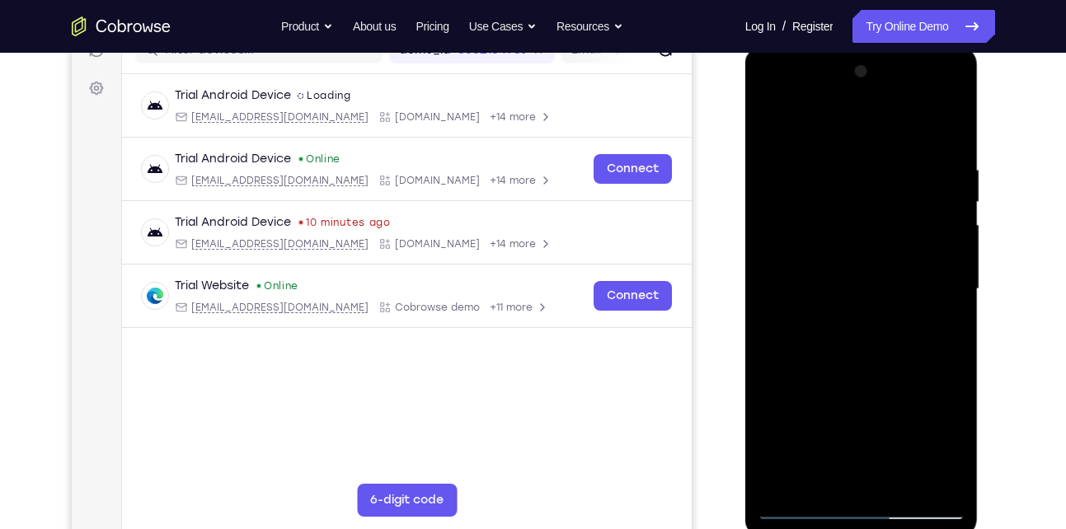
drag, startPoint x: 776, startPoint y: 380, endPoint x: 777, endPoint y: 413, distance: 33.0
click at [777, 413] on div at bounding box center [862, 290] width 208 height 462
click at [770, 391] on div at bounding box center [862, 290] width 208 height 462
click at [920, 217] on div at bounding box center [862, 290] width 208 height 462
click at [824, 386] on div at bounding box center [862, 290] width 208 height 462
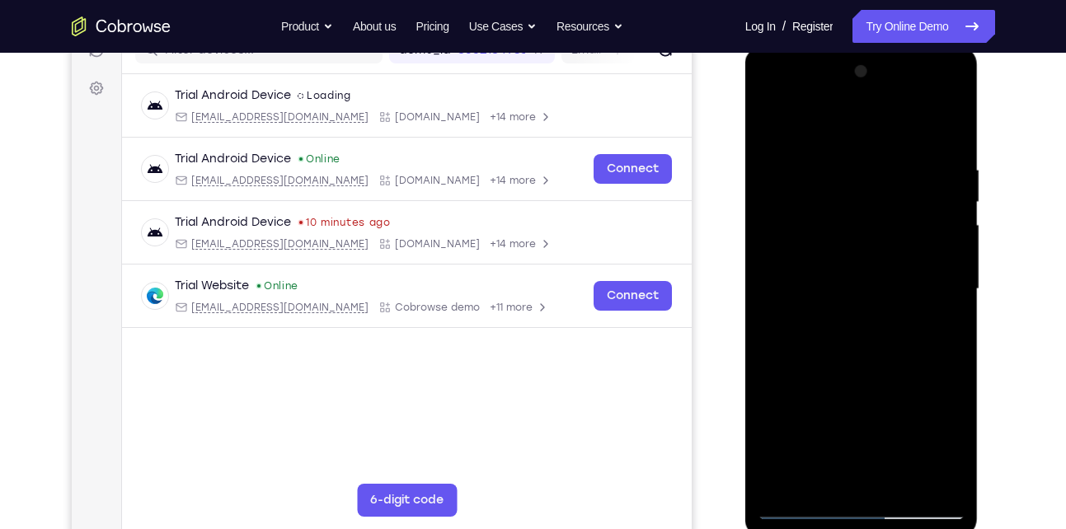
click at [837, 387] on div at bounding box center [862, 290] width 208 height 462
click at [774, 126] on div at bounding box center [862, 290] width 208 height 462
click at [866, 284] on div at bounding box center [862, 290] width 208 height 462
click at [840, 473] on div at bounding box center [862, 290] width 208 height 462
click at [891, 246] on div at bounding box center [862, 290] width 208 height 462
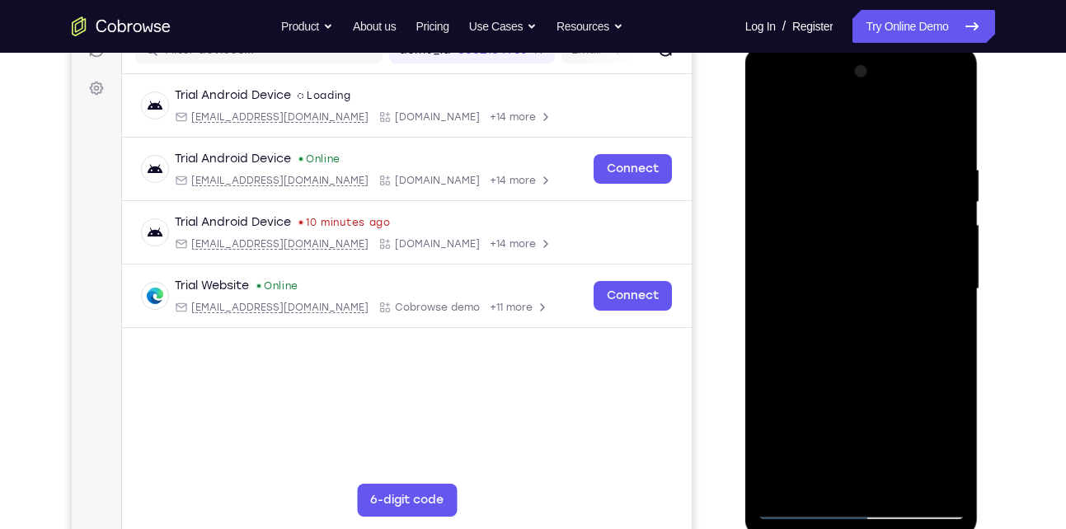
click at [931, 384] on div at bounding box center [862, 290] width 208 height 462
click at [846, 241] on div at bounding box center [862, 290] width 208 height 462
click at [880, 392] on div at bounding box center [862, 290] width 208 height 462
click at [772, 127] on div at bounding box center [862, 290] width 208 height 462
click at [852, 312] on div at bounding box center [862, 290] width 208 height 462
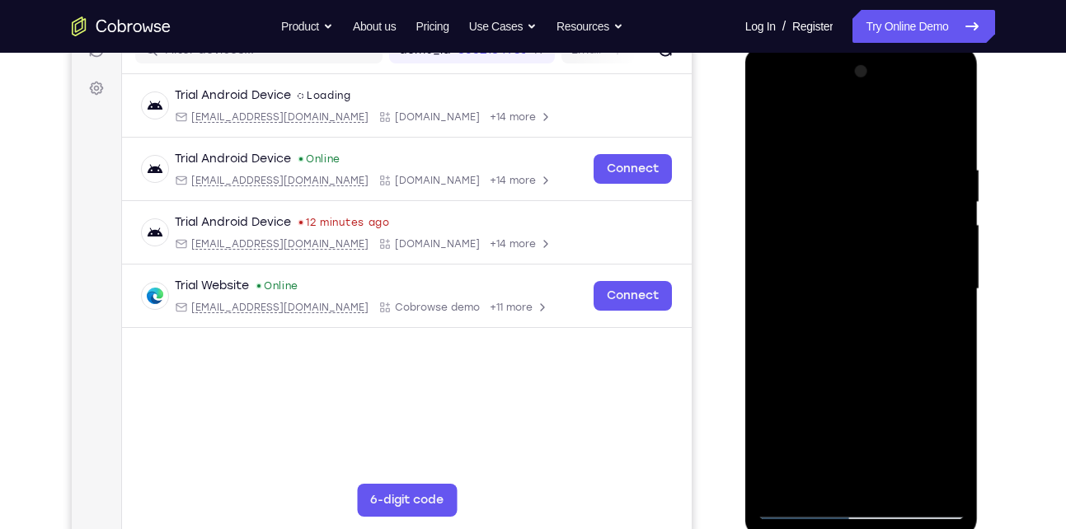
click at [823, 471] on div at bounding box center [862, 290] width 208 height 462
click at [771, 124] on div at bounding box center [862, 290] width 208 height 462
click at [838, 252] on div at bounding box center [862, 290] width 208 height 462
click at [841, 393] on div at bounding box center [862, 290] width 208 height 462
click at [890, 388] on div at bounding box center [862, 290] width 208 height 462
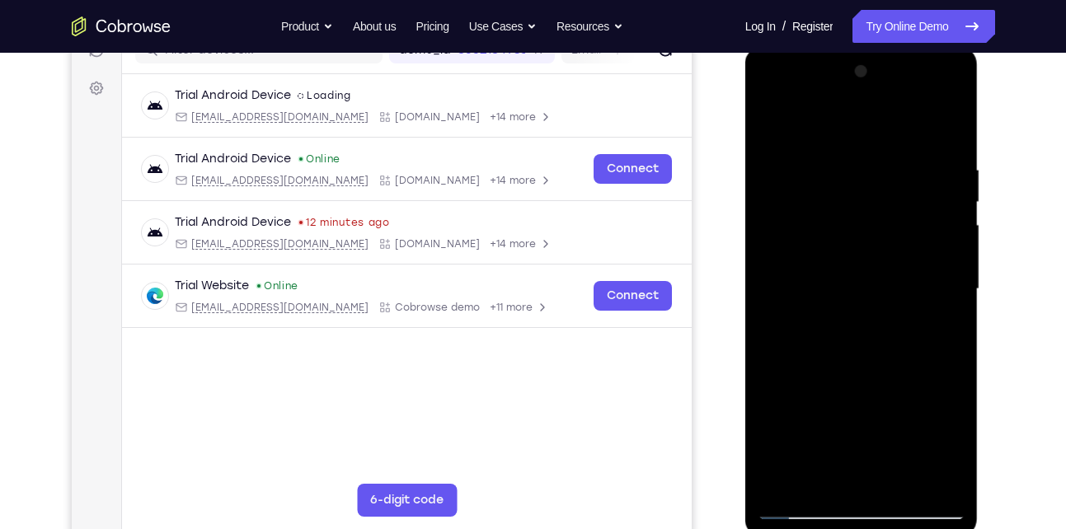
click at [830, 330] on div at bounding box center [862, 290] width 208 height 462
click at [775, 441] on div at bounding box center [862, 290] width 208 height 462
click at [861, 421] on div at bounding box center [862, 290] width 208 height 462
click at [880, 419] on div at bounding box center [862, 290] width 208 height 462
click at [833, 389] on div at bounding box center [862, 290] width 208 height 462
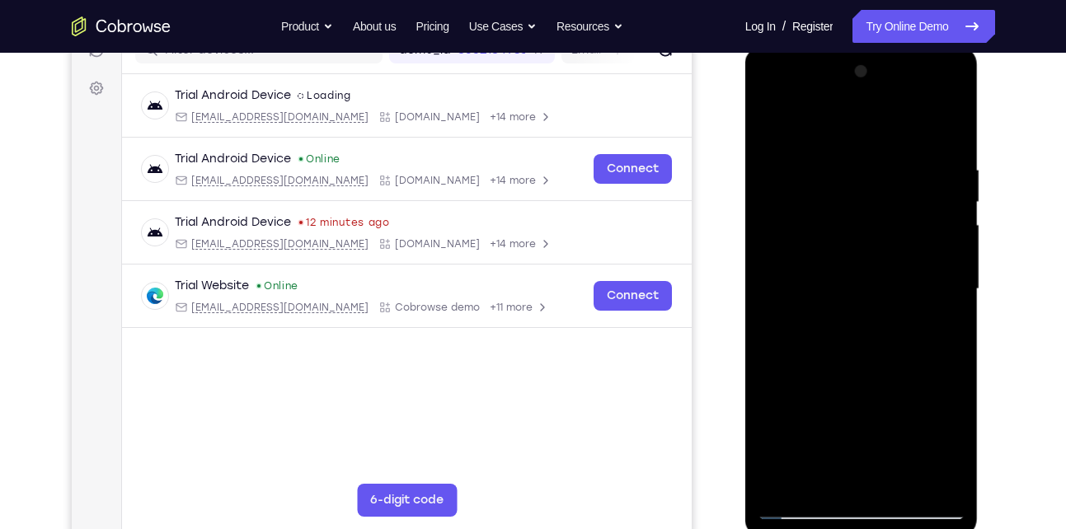
click at [807, 387] on div at bounding box center [862, 290] width 208 height 462
click at [883, 444] on div at bounding box center [862, 290] width 208 height 462
click at [781, 414] on div at bounding box center [862, 290] width 208 height 462
click at [855, 472] on div at bounding box center [862, 290] width 208 height 462
click at [868, 382] on div at bounding box center [862, 290] width 208 height 462
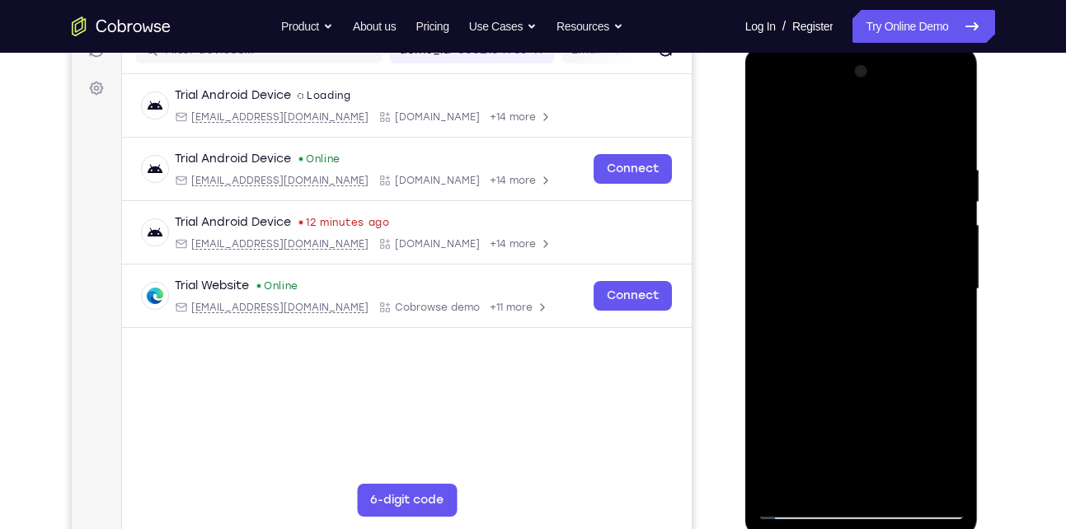
click at [805, 331] on div at bounding box center [862, 290] width 208 height 462
click at [950, 443] on div at bounding box center [862, 290] width 208 height 462
click at [829, 331] on div at bounding box center [862, 290] width 208 height 462
click at [953, 452] on div at bounding box center [862, 290] width 208 height 462
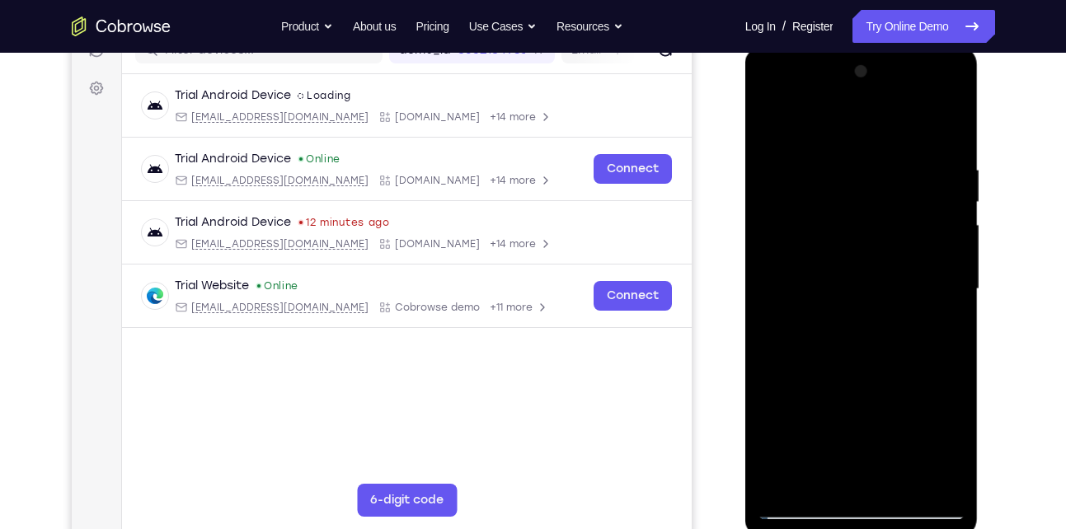
click at [878, 440] on div at bounding box center [862, 290] width 208 height 462
click at [795, 416] on div at bounding box center [862, 290] width 208 height 462
click at [819, 473] on div at bounding box center [862, 290] width 208 height 462
click at [791, 383] on div at bounding box center [862, 290] width 208 height 462
click at [852, 238] on div at bounding box center [862, 290] width 208 height 462
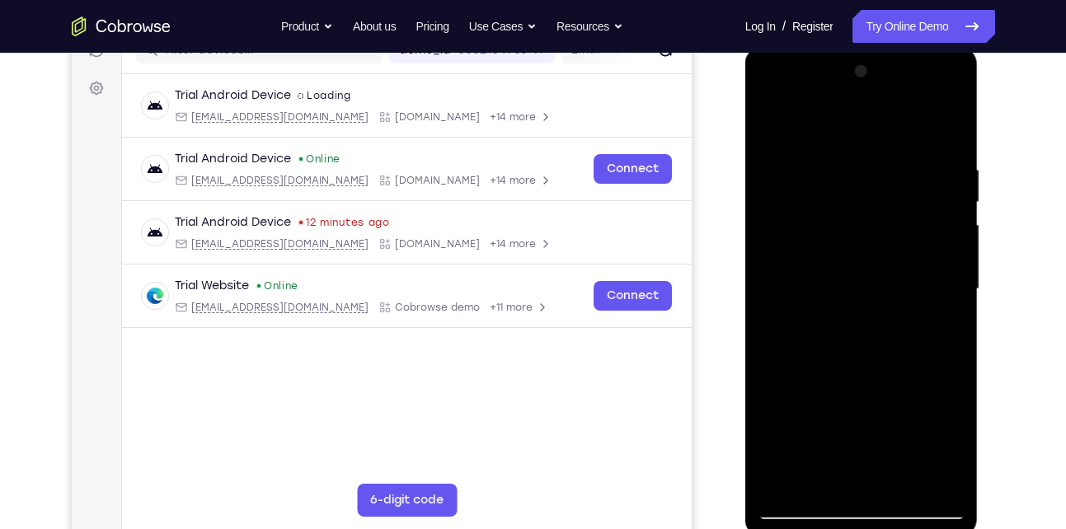
click at [906, 384] on div at bounding box center [862, 290] width 208 height 462
click at [937, 421] on div at bounding box center [862, 290] width 208 height 462
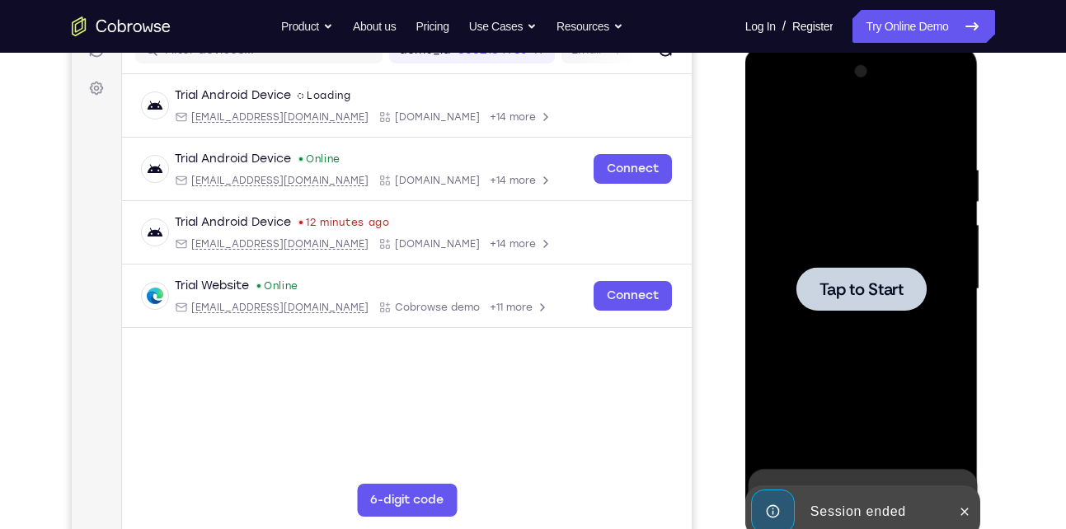
click at [838, 277] on div at bounding box center [861, 289] width 130 height 44
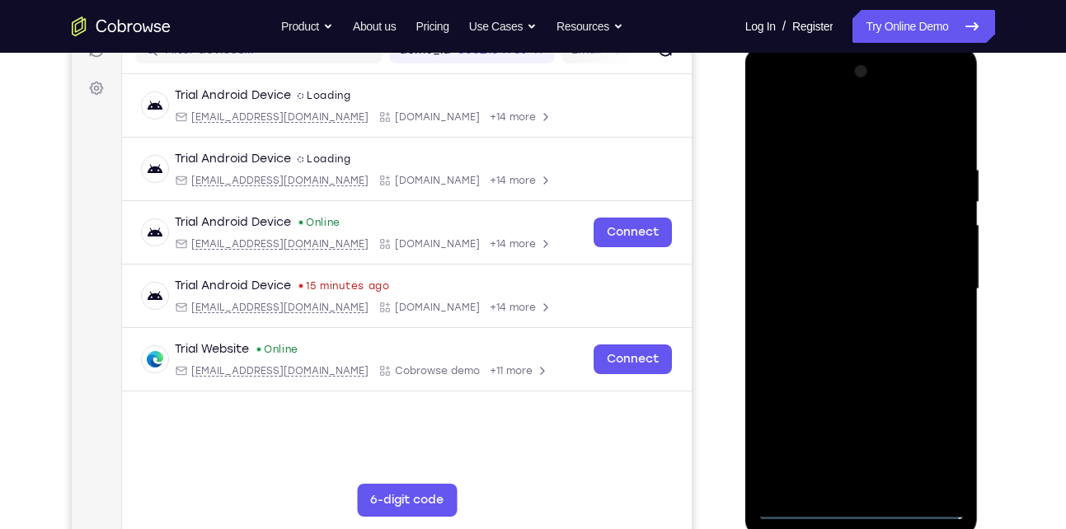
click at [866, 504] on div at bounding box center [862, 290] width 208 height 462
click at [936, 437] on div at bounding box center [862, 290] width 208 height 462
click at [827, 130] on div at bounding box center [862, 290] width 208 height 462
click at [934, 275] on div at bounding box center [862, 290] width 208 height 462
click at [847, 458] on div at bounding box center [862, 290] width 208 height 462
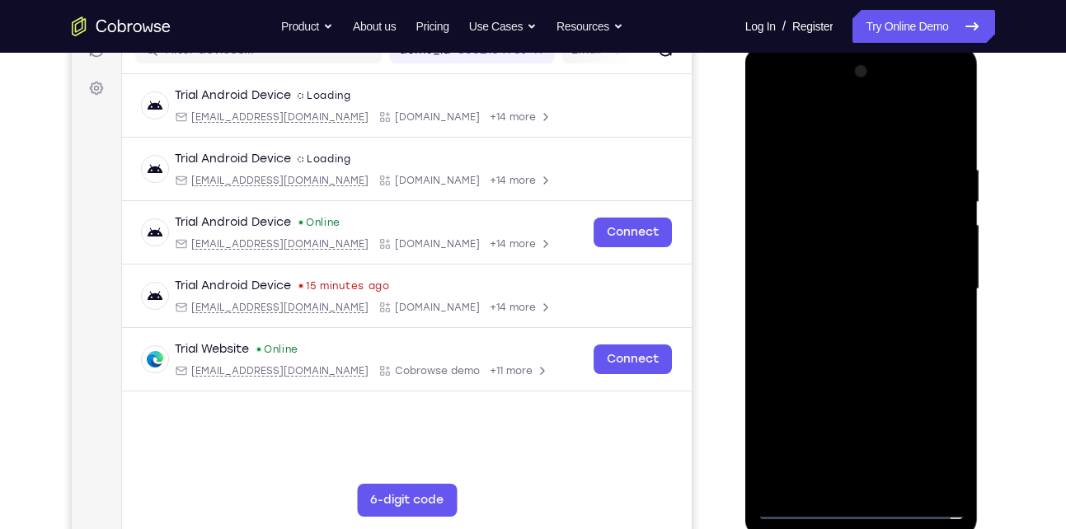
click at [837, 322] on div at bounding box center [862, 290] width 208 height 462
click at [859, 276] on div at bounding box center [862, 290] width 208 height 462
click at [831, 222] on div at bounding box center [862, 290] width 208 height 462
click at [862, 311] on div at bounding box center [862, 290] width 208 height 462
click at [828, 214] on div at bounding box center [862, 290] width 208 height 462
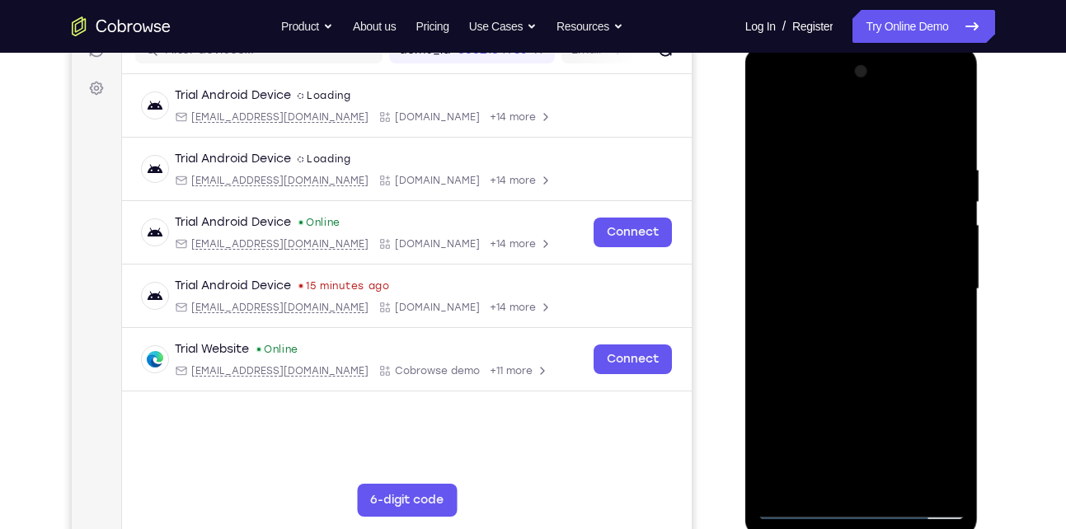
click at [875, 350] on div at bounding box center [862, 290] width 208 height 462
click at [837, 213] on div at bounding box center [862, 290] width 208 height 462
click at [880, 354] on div at bounding box center [862, 290] width 208 height 462
click at [903, 483] on div at bounding box center [862, 290] width 208 height 462
click at [867, 376] on div at bounding box center [862, 290] width 208 height 462
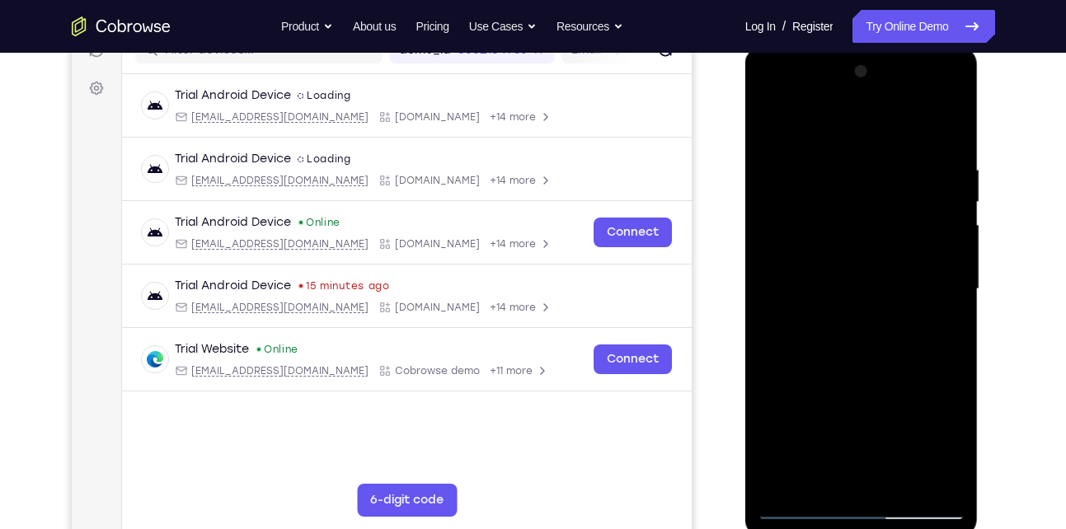
click at [860, 240] on div at bounding box center [862, 290] width 208 height 462
click at [847, 473] on div at bounding box center [862, 290] width 208 height 462
click at [870, 220] on div at bounding box center [862, 290] width 208 height 462
click at [914, 367] on div at bounding box center [862, 290] width 208 height 462
click at [767, 126] on div at bounding box center [862, 290] width 208 height 462
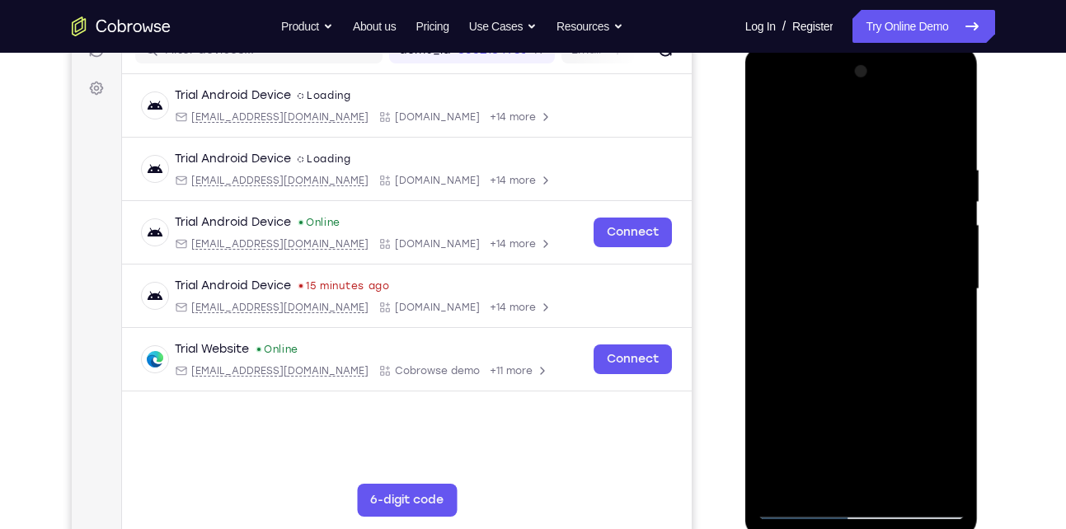
click at [842, 279] on div at bounding box center [862, 290] width 208 height 462
click at [827, 472] on div at bounding box center [862, 290] width 208 height 462
click at [823, 472] on div at bounding box center [862, 290] width 208 height 462
click at [910, 387] on div at bounding box center [862, 290] width 208 height 462
click at [769, 120] on div at bounding box center [862, 290] width 208 height 462
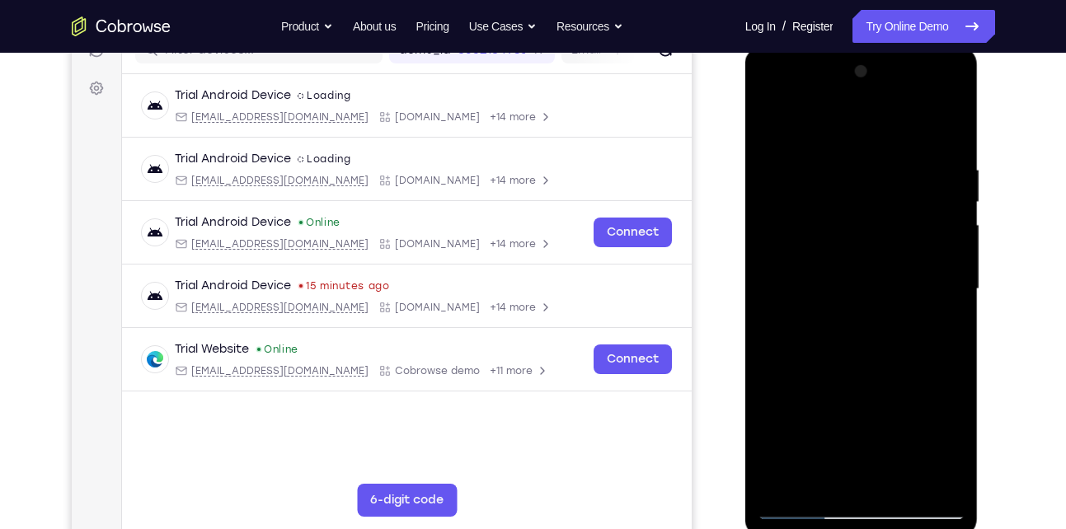
click at [866, 279] on div at bounding box center [862, 290] width 208 height 462
click at [829, 465] on div at bounding box center [862, 290] width 208 height 462
click at [830, 474] on div at bounding box center [862, 290] width 208 height 462
click at [953, 451] on div at bounding box center [862, 290] width 208 height 462
click at [816, 477] on div at bounding box center [862, 290] width 208 height 462
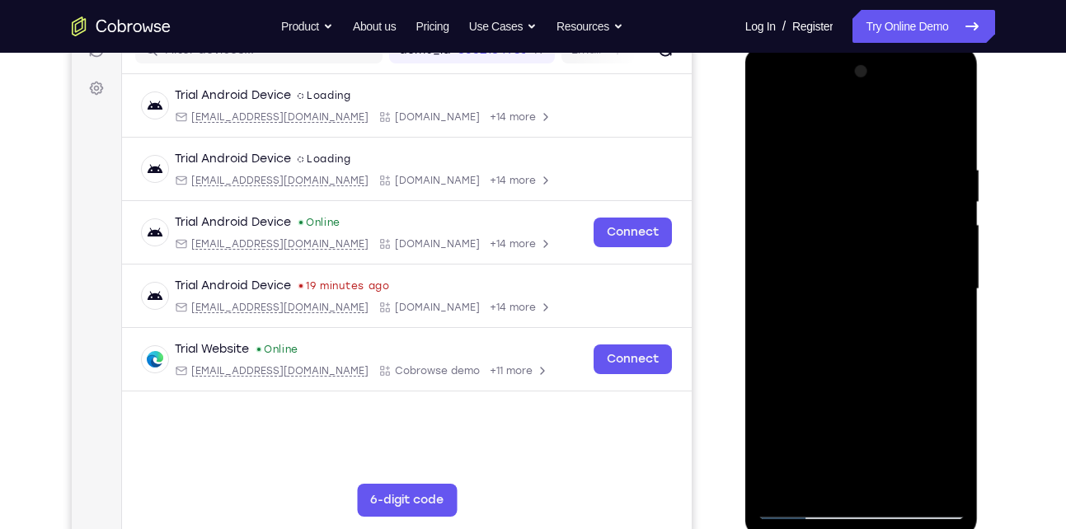
click at [772, 380] on div at bounding box center [862, 290] width 208 height 462
click at [774, 486] on div at bounding box center [862, 290] width 208 height 462
click at [885, 267] on div at bounding box center [862, 290] width 208 height 462
click at [923, 419] on div at bounding box center [862, 290] width 208 height 462
click at [826, 479] on div at bounding box center [862, 290] width 208 height 462
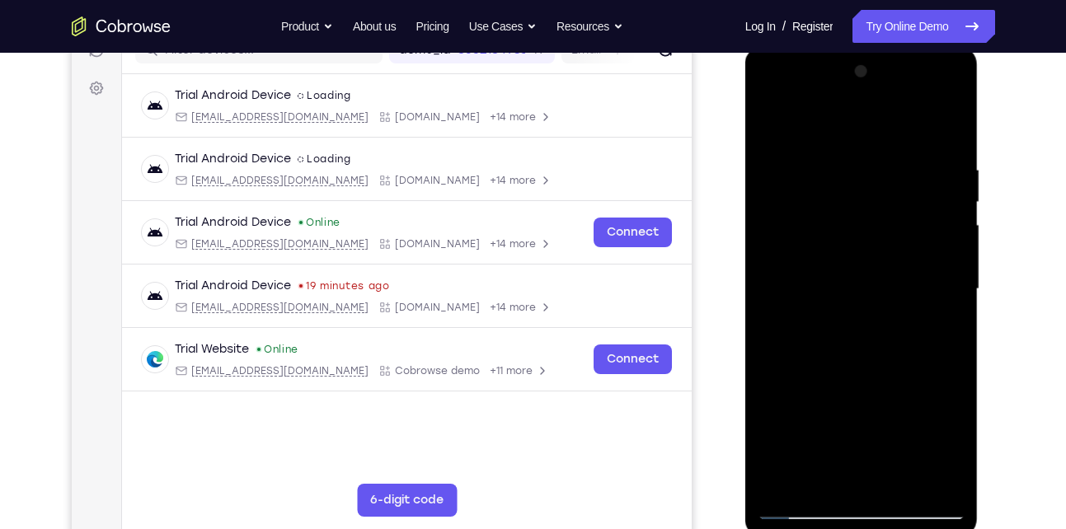
click at [800, 460] on div at bounding box center [862, 290] width 208 height 462
click at [829, 312] on div at bounding box center [862, 290] width 208 height 462
click at [778, 482] on div at bounding box center [862, 290] width 208 height 462
click at [818, 332] on div at bounding box center [862, 290] width 208 height 462
click at [838, 324] on div at bounding box center [862, 290] width 208 height 462
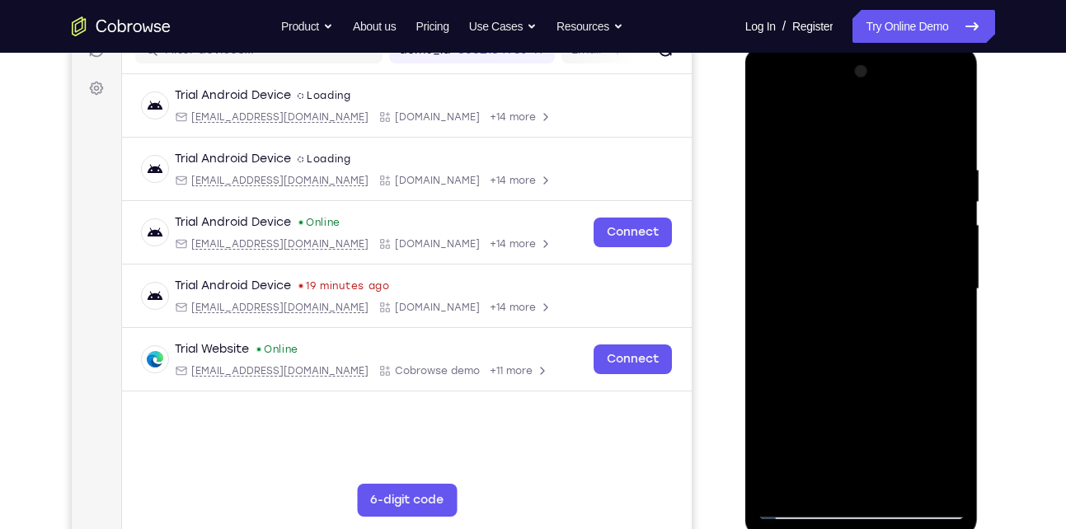
click at [891, 242] on div at bounding box center [862, 290] width 208 height 462
click at [927, 386] on div at bounding box center [862, 290] width 208 height 462
click at [924, 368] on div at bounding box center [862, 290] width 208 height 462
click at [926, 368] on div at bounding box center [862, 290] width 208 height 462
click at [819, 472] on div at bounding box center [862, 290] width 208 height 462
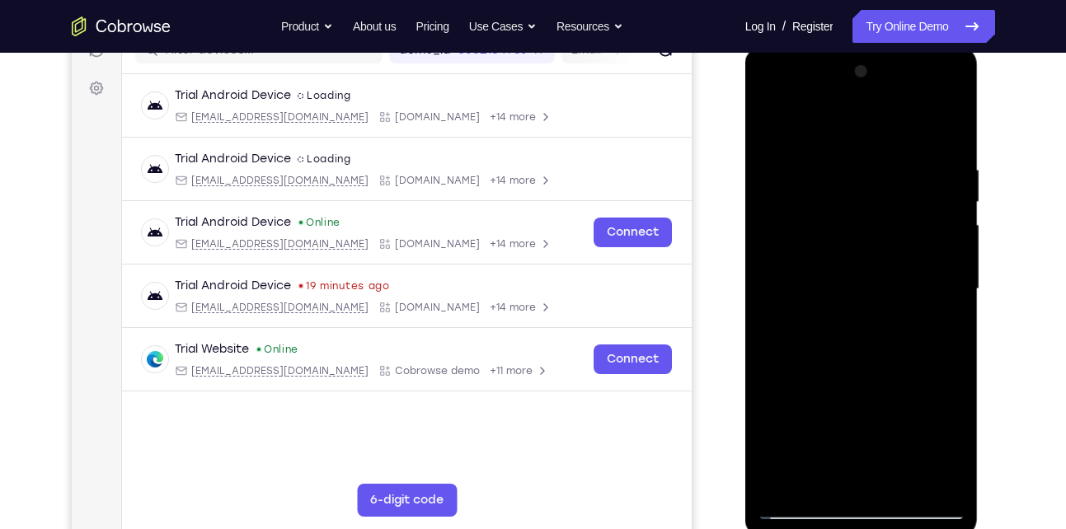
click at [786, 377] on div at bounding box center [862, 290] width 208 height 462
click at [823, 254] on div at bounding box center [862, 290] width 208 height 462
click at [844, 335] on div at bounding box center [862, 290] width 208 height 462
click at [891, 331] on div at bounding box center [862, 290] width 208 height 462
click at [950, 445] on div at bounding box center [862, 290] width 208 height 462
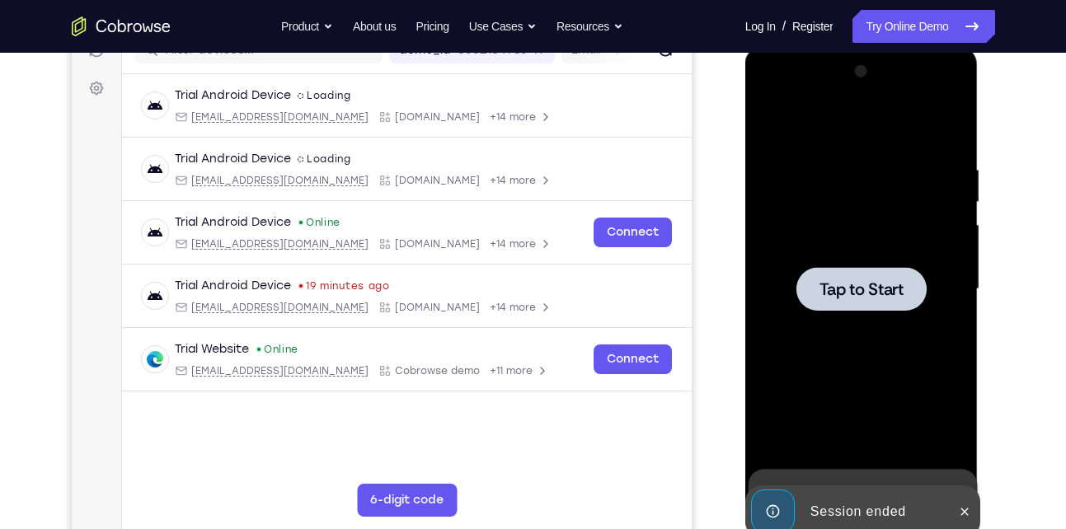
click at [868, 302] on div at bounding box center [861, 289] width 130 height 44
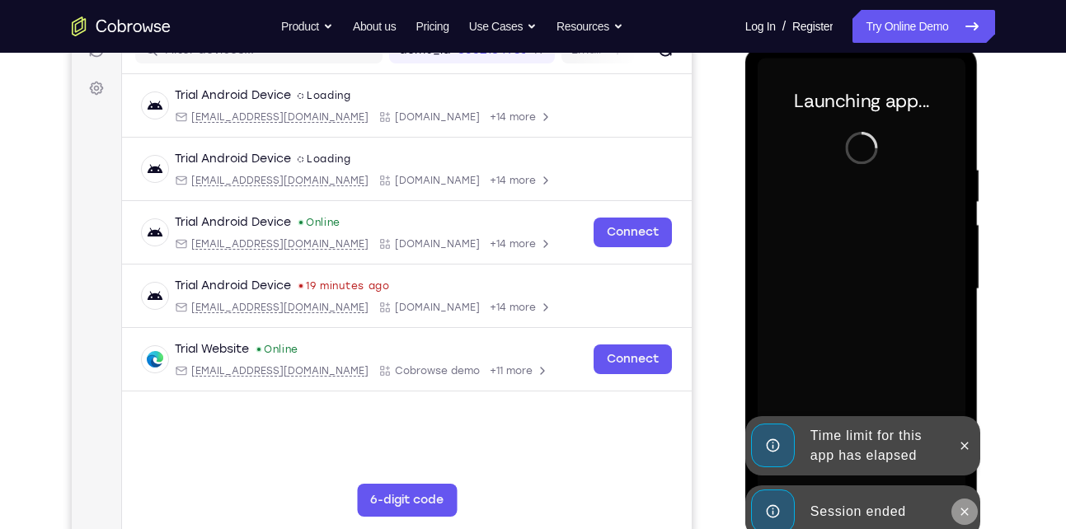
click at [967, 500] on button at bounding box center [964, 512] width 26 height 26
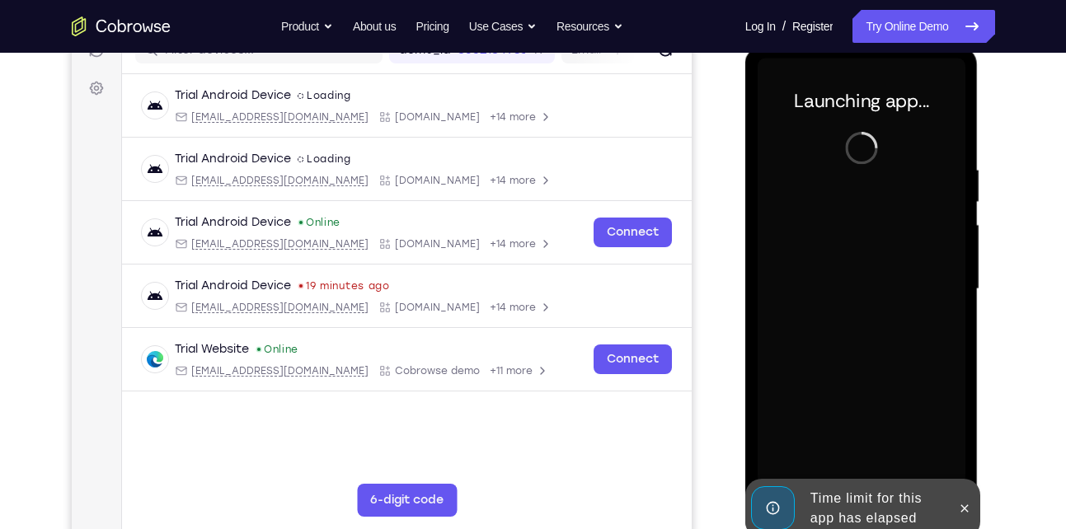
click at [957, 487] on div at bounding box center [964, 508] width 26 height 59
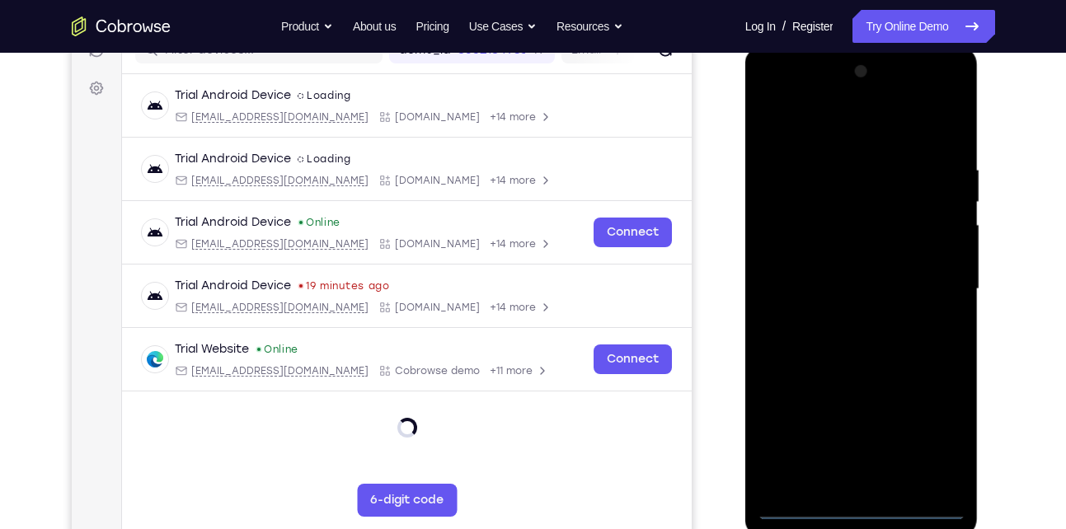
click at [858, 507] on div at bounding box center [862, 290] width 208 height 462
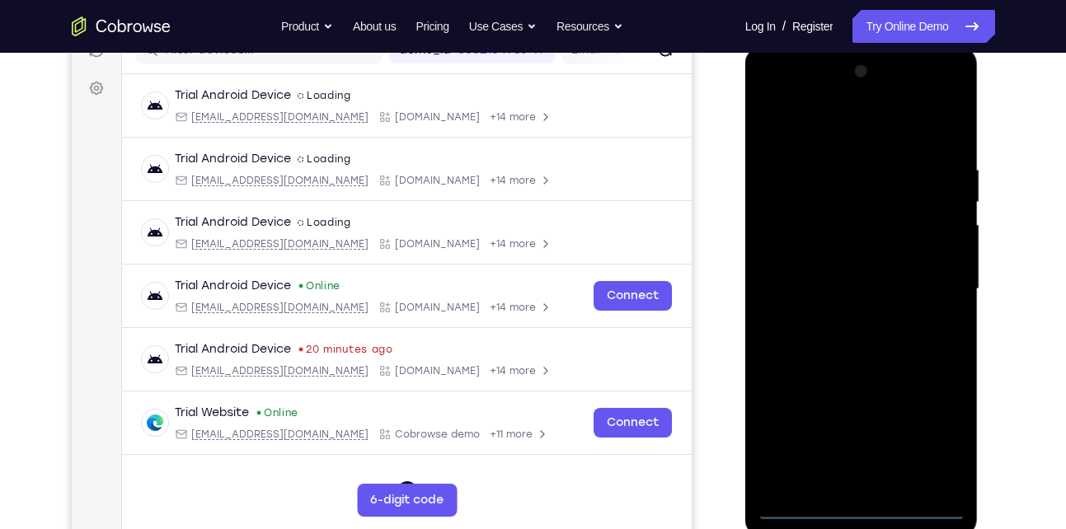
click at [925, 437] on div at bounding box center [862, 290] width 208 height 462
click at [842, 134] on div at bounding box center [862, 290] width 208 height 462
click at [936, 274] on div at bounding box center [862, 290] width 208 height 462
click at [839, 312] on div at bounding box center [862, 290] width 208 height 462
click at [862, 266] on div at bounding box center [862, 290] width 208 height 462
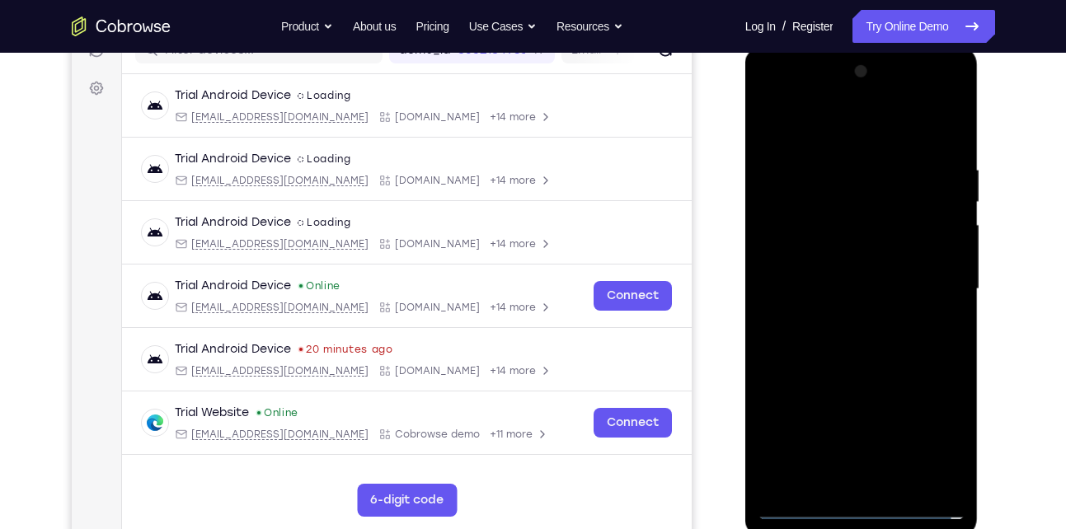
click at [860, 310] on div at bounding box center [862, 290] width 208 height 462
click at [844, 212] on div at bounding box center [862, 290] width 208 height 462
click at [804, 218] on div at bounding box center [862, 290] width 208 height 462
click at [886, 357] on div at bounding box center [862, 290] width 208 height 462
click at [905, 483] on div at bounding box center [862, 290] width 208 height 462
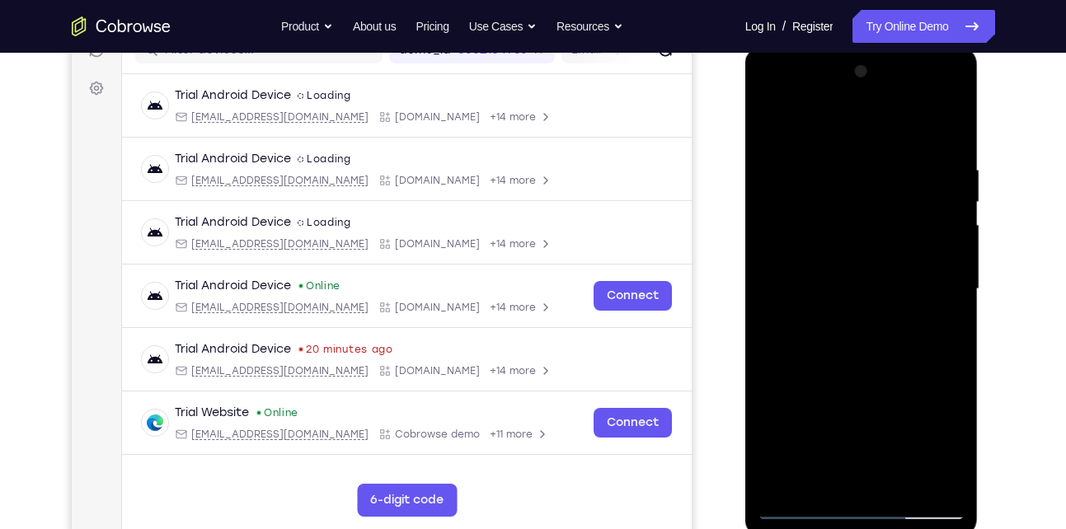
click at [874, 369] on div at bounding box center [862, 290] width 208 height 462
click at [847, 234] on div at bounding box center [862, 290] width 208 height 462
click at [838, 273] on div at bounding box center [862, 290] width 208 height 462
click at [886, 273] on div at bounding box center [862, 290] width 208 height 462
click at [893, 233] on div at bounding box center [862, 290] width 208 height 462
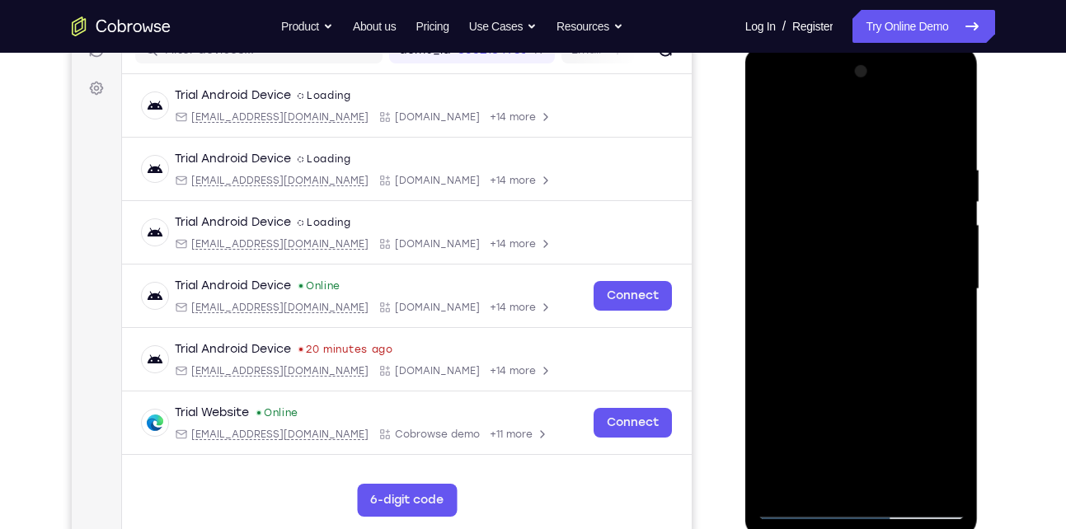
click at [863, 332] on div at bounding box center [862, 290] width 208 height 462
click at [856, 329] on div at bounding box center [862, 290] width 208 height 462
click at [842, 310] on div at bounding box center [862, 290] width 208 height 462
click at [838, 390] on div at bounding box center [862, 290] width 208 height 462
click at [881, 386] on div at bounding box center [862, 290] width 208 height 462
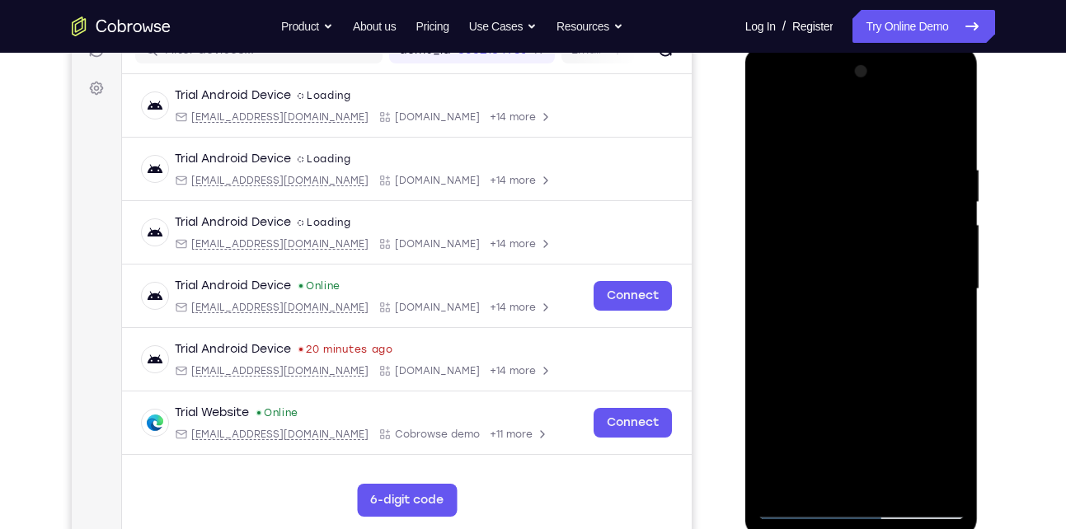
click at [798, 120] on div at bounding box center [862, 290] width 208 height 462
drag, startPoint x: 857, startPoint y: 374, endPoint x: 866, endPoint y: 242, distance: 133.0
click at [866, 242] on div at bounding box center [862, 290] width 208 height 462
click at [899, 488] on div at bounding box center [862, 290] width 208 height 462
click at [853, 267] on div at bounding box center [862, 290] width 208 height 462
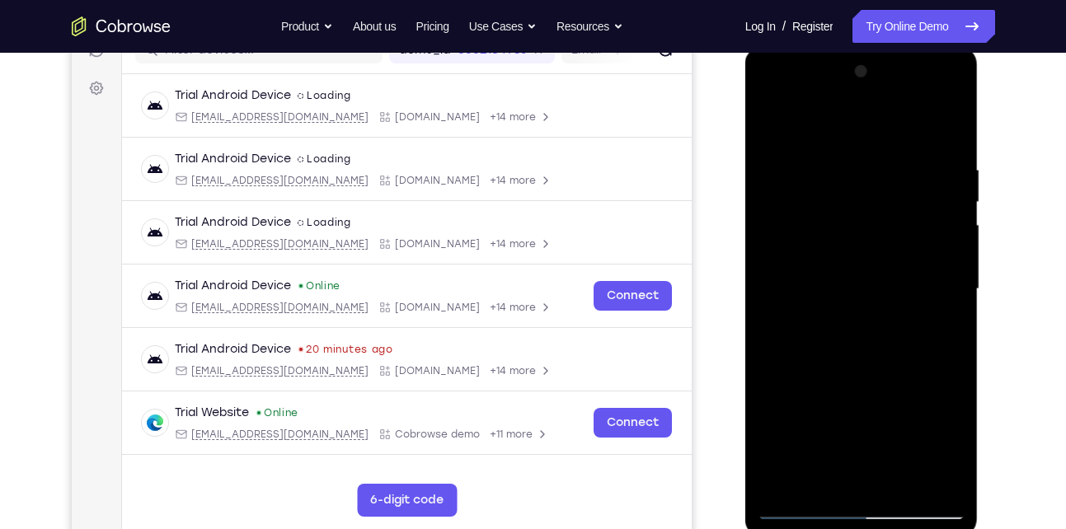
click at [819, 473] on div at bounding box center [862, 290] width 208 height 462
click at [905, 378] on div at bounding box center [862, 290] width 208 height 462
click at [768, 120] on div at bounding box center [862, 290] width 208 height 462
click at [865, 251] on div at bounding box center [862, 290] width 208 height 462
click at [830, 476] on div at bounding box center [862, 290] width 208 height 462
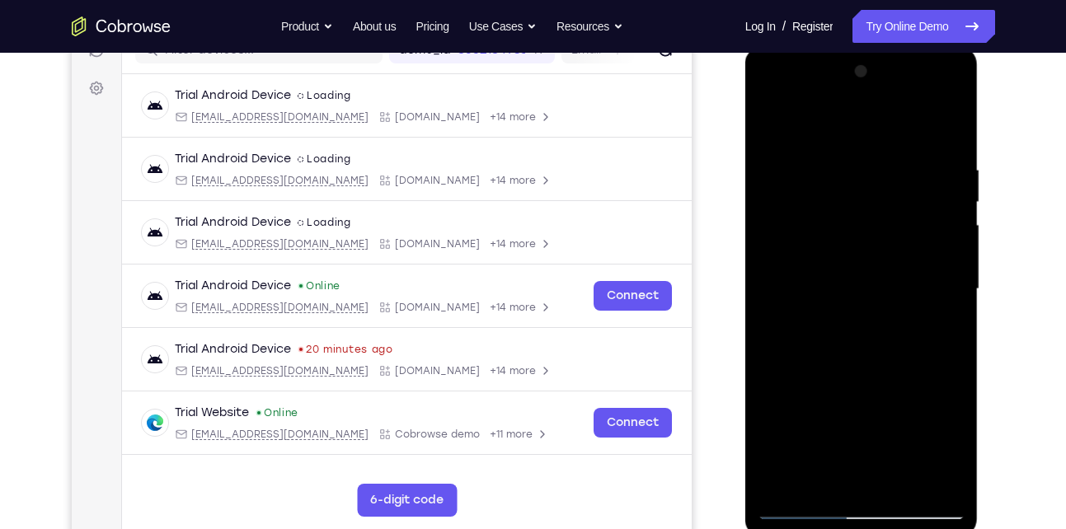
click at [941, 444] on div at bounding box center [862, 290] width 208 height 462
click at [949, 454] on div at bounding box center [862, 290] width 208 height 462
click at [773, 126] on div at bounding box center [862, 290] width 208 height 462
click at [837, 282] on div at bounding box center [862, 290] width 208 height 462
click at [831, 473] on div at bounding box center [862, 290] width 208 height 462
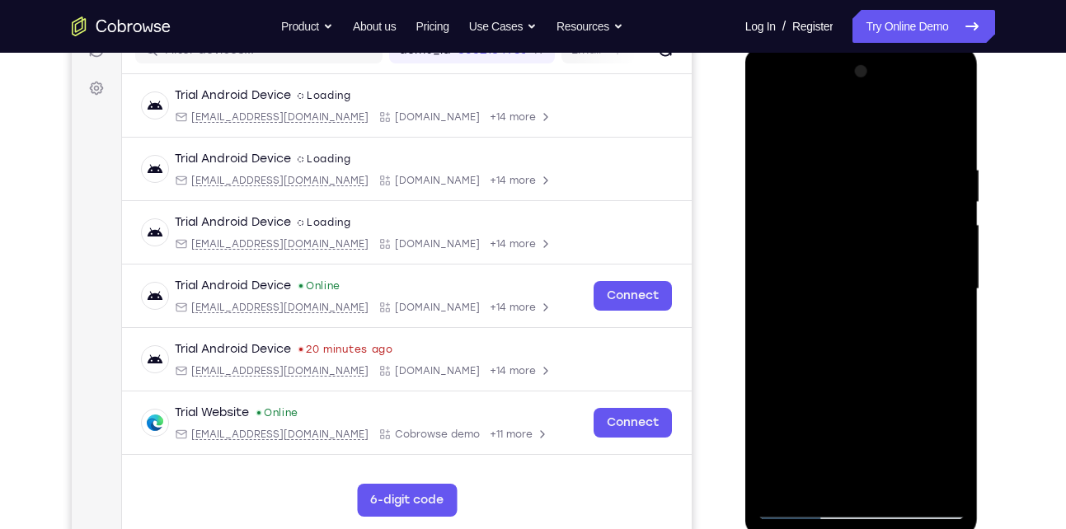
click at [821, 473] on div at bounding box center [862, 290] width 208 height 462
click at [772, 385] on div at bounding box center [862, 290] width 208 height 462
click at [834, 312] on div at bounding box center [862, 290] width 208 height 462
click at [774, 482] on div at bounding box center [862, 290] width 208 height 462
click at [810, 326] on div at bounding box center [862, 290] width 208 height 462
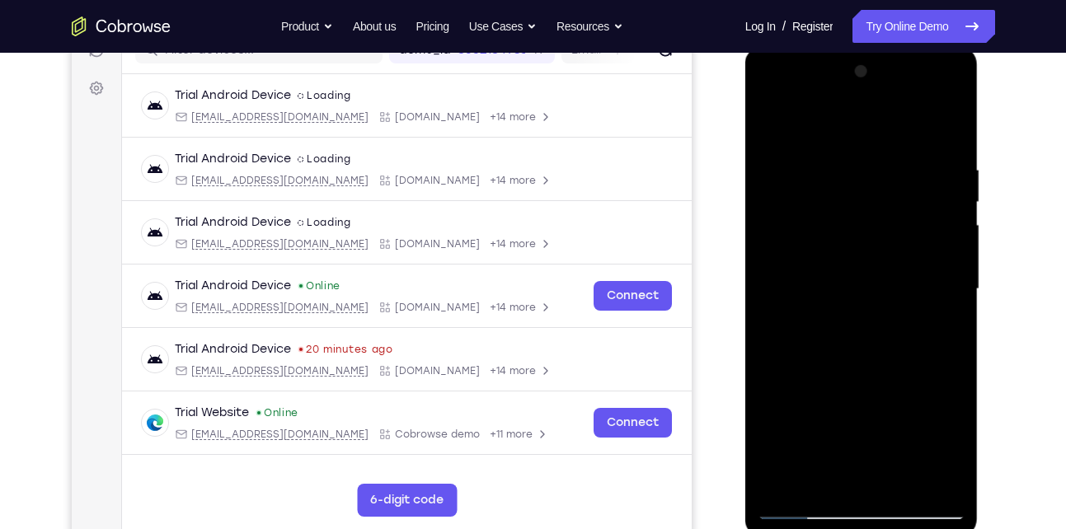
click at [828, 323] on div at bounding box center [862, 290] width 208 height 462
click at [773, 128] on div at bounding box center [862, 290] width 208 height 462
click at [840, 274] on div at bounding box center [862, 290] width 208 height 462
click at [863, 283] on div at bounding box center [862, 290] width 208 height 462
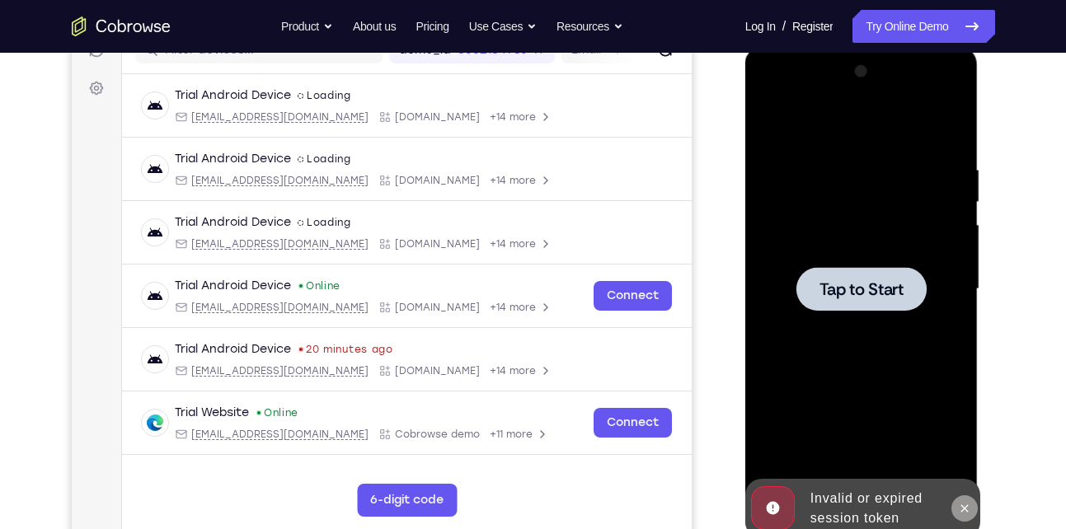
click at [964, 510] on icon at bounding box center [964, 508] width 13 height 13
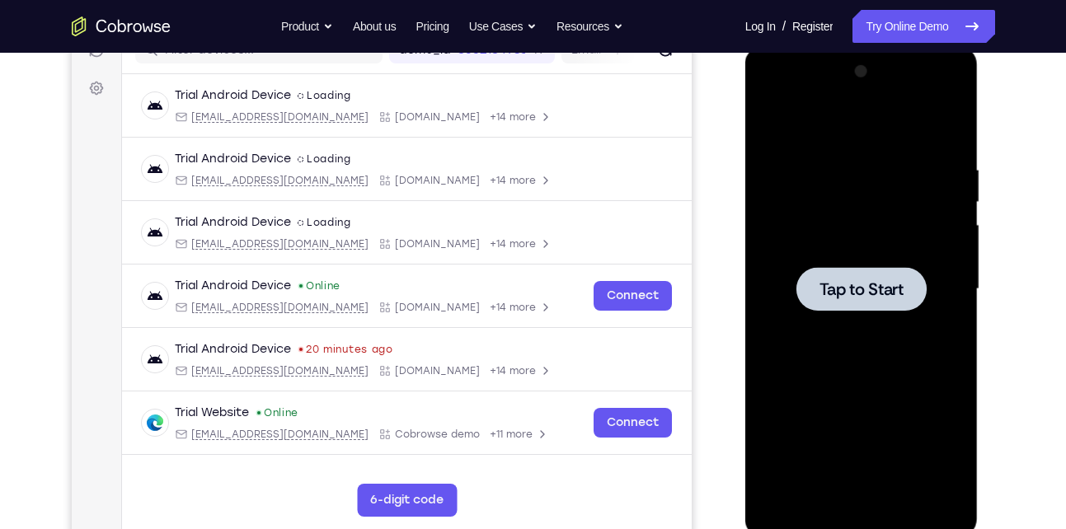
click at [899, 354] on div at bounding box center [862, 290] width 208 height 462
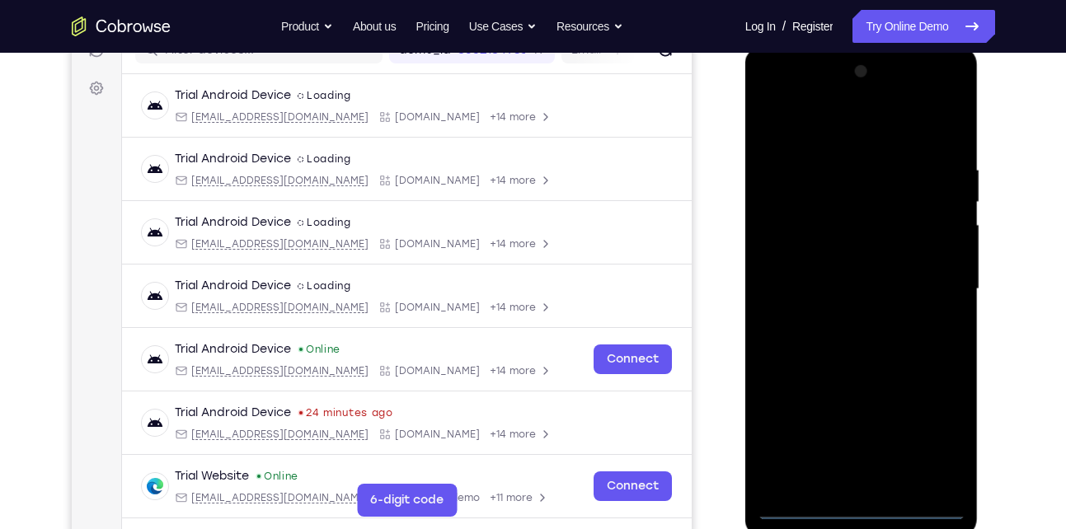
click at [856, 506] on div at bounding box center [862, 290] width 208 height 462
click at [927, 444] on div at bounding box center [862, 290] width 208 height 462
click at [828, 138] on div at bounding box center [862, 290] width 208 height 462
click at [934, 274] on div at bounding box center [862, 290] width 208 height 462
click at [843, 311] on div at bounding box center [862, 290] width 208 height 462
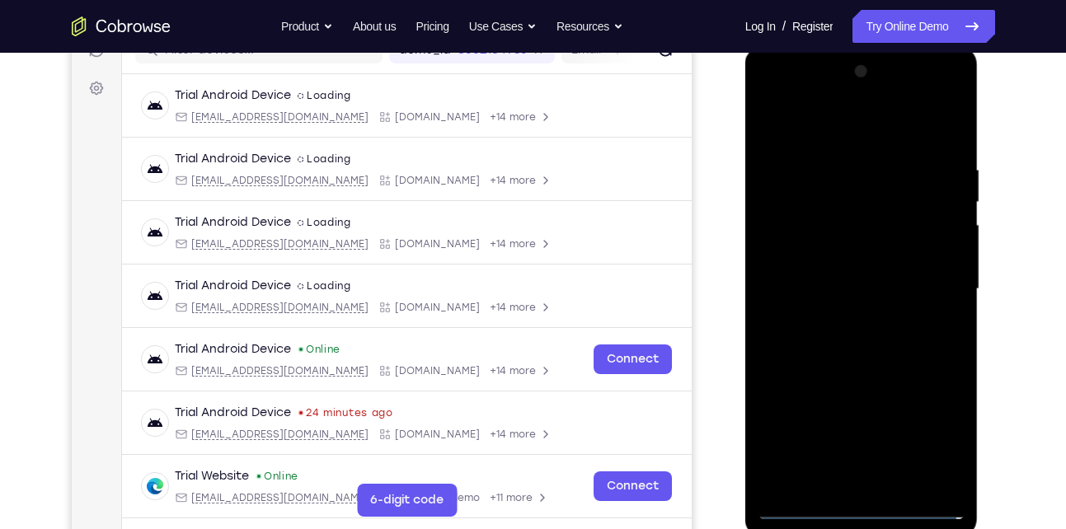
click at [889, 269] on div at bounding box center [862, 290] width 208 height 462
click at [852, 314] on div at bounding box center [862, 290] width 208 height 462
click at [819, 199] on div at bounding box center [862, 290] width 208 height 462
click at [839, 237] on div at bounding box center [862, 290] width 208 height 462
click at [875, 247] on div at bounding box center [862, 290] width 208 height 462
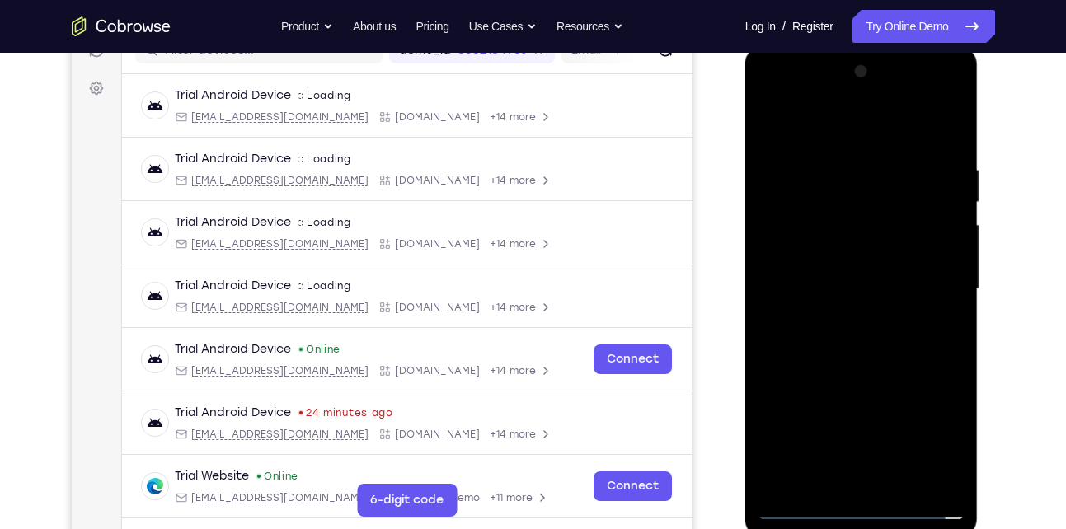
click at [875, 247] on div at bounding box center [862, 290] width 208 height 462
click at [869, 221] on div at bounding box center [862, 290] width 208 height 462
click at [870, 350] on div at bounding box center [862, 290] width 208 height 462
click at [867, 221] on div at bounding box center [862, 290] width 208 height 462
click at [875, 359] on div at bounding box center [862, 290] width 208 height 462
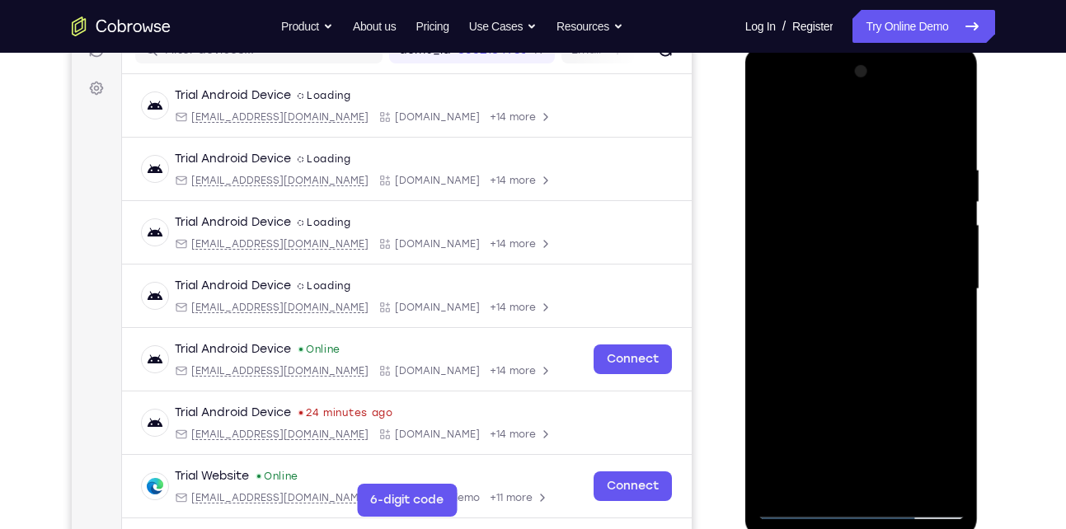
click at [903, 482] on div at bounding box center [862, 290] width 208 height 462
click at [861, 375] on div at bounding box center [862, 290] width 208 height 462
click at [891, 237] on div at bounding box center [862, 290] width 208 height 462
click at [842, 473] on div at bounding box center [862, 290] width 208 height 462
click at [766, 130] on div at bounding box center [862, 290] width 208 height 462
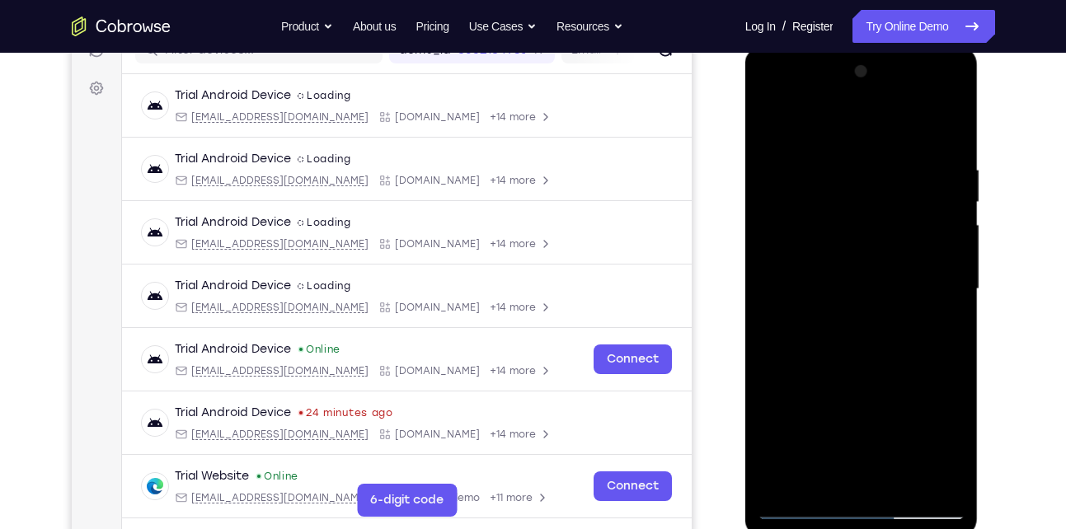
click at [866, 272] on div at bounding box center [862, 290] width 208 height 462
click at [832, 472] on div at bounding box center [862, 290] width 208 height 462
click at [821, 473] on div at bounding box center [862, 290] width 208 height 462
click at [908, 380] on div at bounding box center [862, 290] width 208 height 462
click at [772, 126] on div at bounding box center [862, 290] width 208 height 462
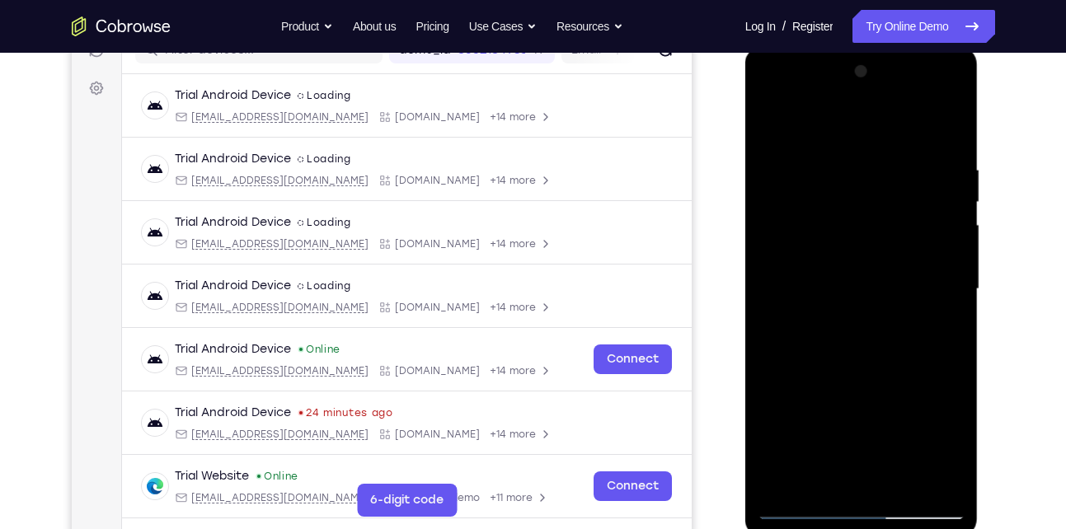
click at [862, 235] on div at bounding box center [862, 290] width 208 height 462
click at [833, 472] on div at bounding box center [862, 290] width 208 height 462
click at [822, 328] on div at bounding box center [862, 290] width 208 height 462
click at [823, 472] on div at bounding box center [862, 290] width 208 height 462
click at [768, 387] on div at bounding box center [862, 290] width 208 height 462
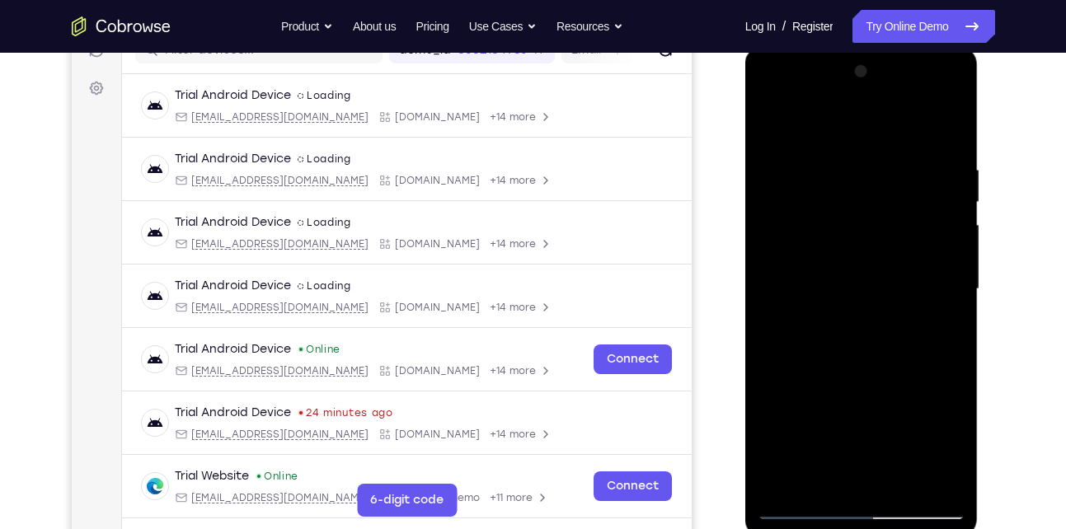
click at [847, 311] on div at bounding box center [862, 290] width 208 height 462
click at [767, 484] on div at bounding box center [862, 290] width 208 height 462
click at [832, 330] on div at bounding box center [862, 290] width 208 height 462
click at [869, 274] on div at bounding box center [862, 290] width 208 height 462
click at [917, 423] on div at bounding box center [862, 290] width 208 height 462
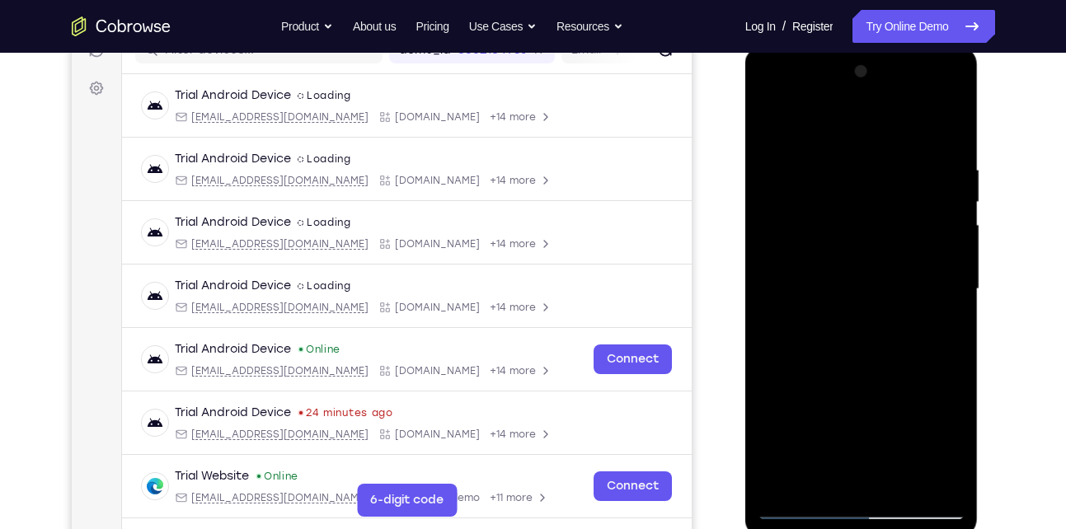
click at [917, 423] on div at bounding box center [862, 290] width 208 height 462
click at [848, 472] on div at bounding box center [862, 290] width 208 height 462
click at [767, 131] on div at bounding box center [862, 290] width 208 height 462
click at [855, 283] on div at bounding box center [862, 290] width 208 height 462
click at [835, 469] on div at bounding box center [862, 290] width 208 height 462
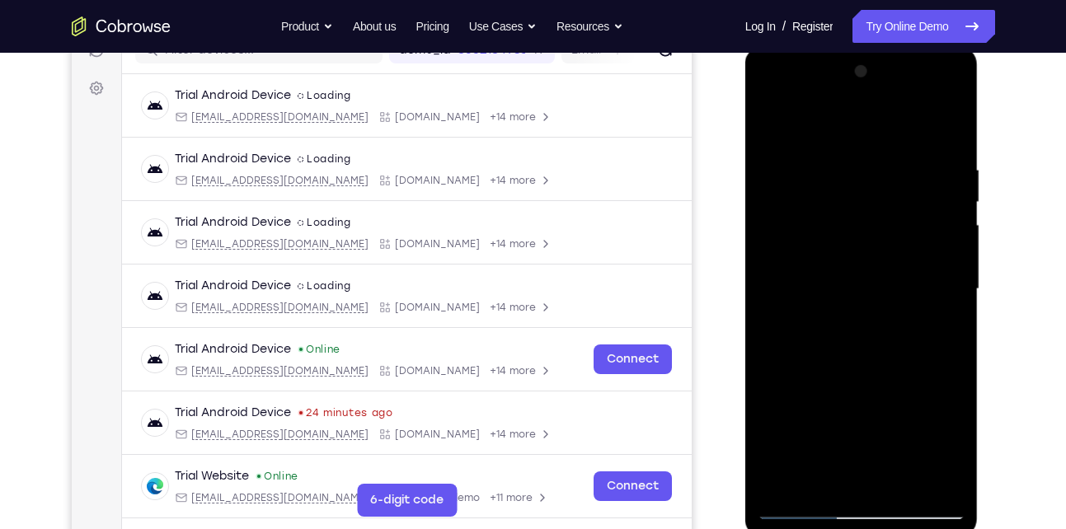
click at [769, 127] on div at bounding box center [862, 290] width 208 height 462
click at [846, 281] on div at bounding box center [862, 290] width 208 height 462
click at [773, 129] on div at bounding box center [862, 290] width 208 height 462
click at [855, 233] on div at bounding box center [862, 290] width 208 height 462
click at [832, 472] on div at bounding box center [862, 290] width 208 height 462
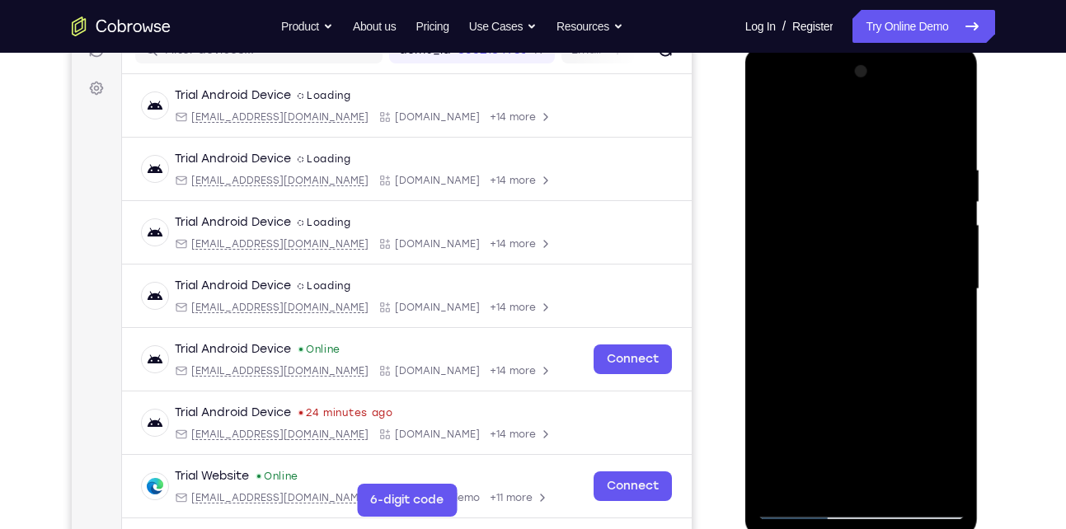
click at [829, 323] on div at bounding box center [862, 290] width 208 height 462
click at [773, 120] on div at bounding box center [862, 290] width 208 height 462
click at [847, 274] on div at bounding box center [862, 290] width 208 height 462
click at [856, 475] on div at bounding box center [862, 290] width 208 height 462
click at [770, 124] on div at bounding box center [862, 290] width 208 height 462
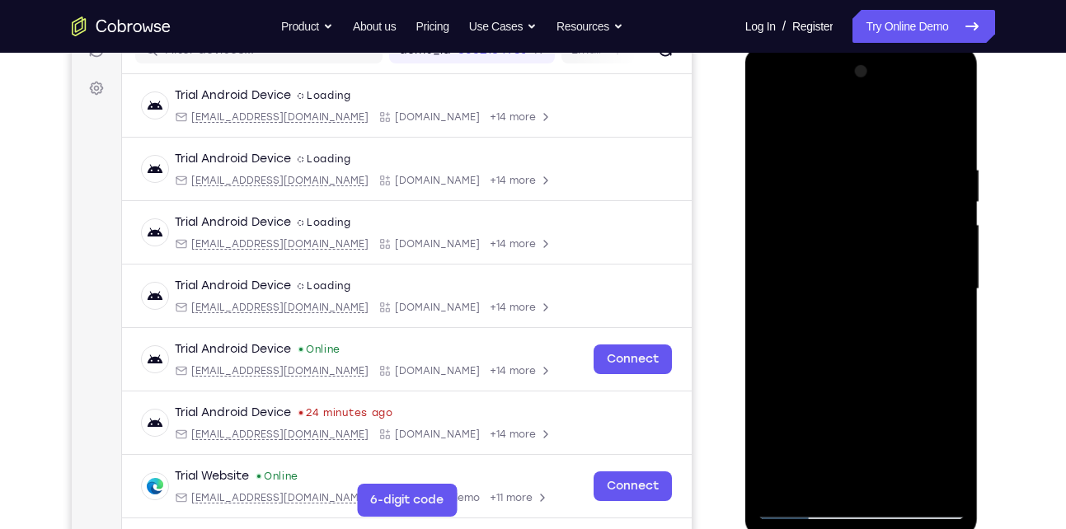
click at [838, 274] on div at bounding box center [862, 290] width 208 height 462
click at [824, 472] on div at bounding box center [862, 290] width 208 height 462
click at [779, 388] on div at bounding box center [862, 290] width 208 height 462
click at [769, 133] on div at bounding box center [862, 290] width 208 height 462
click at [849, 281] on div at bounding box center [862, 290] width 208 height 462
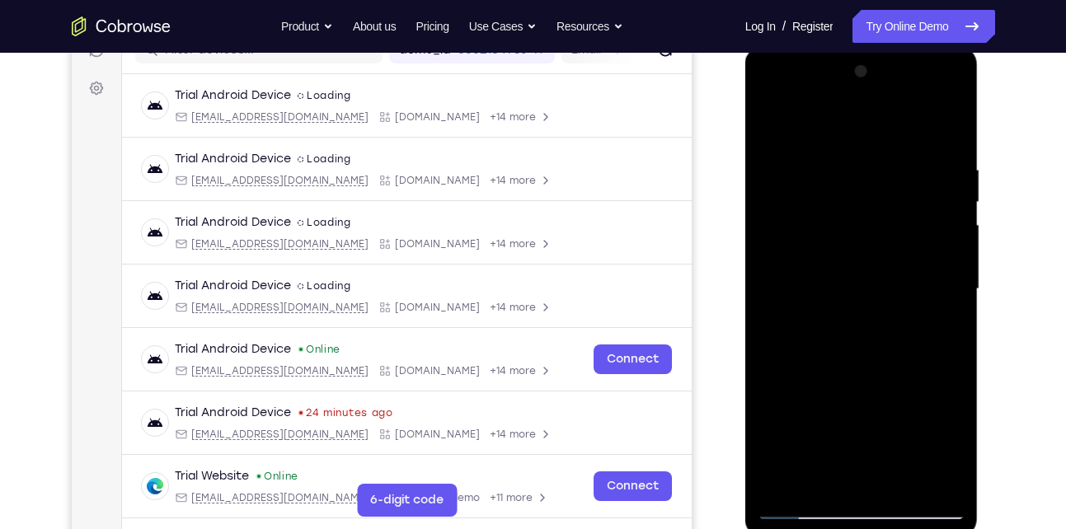
click at [841, 294] on div at bounding box center [862, 290] width 208 height 462
click at [874, 297] on div at bounding box center [862, 290] width 208 height 462
click at [824, 486] on div at bounding box center [862, 290] width 208 height 462
click at [774, 382] on div at bounding box center [862, 290] width 208 height 462
click at [817, 252] on div at bounding box center [862, 290] width 208 height 462
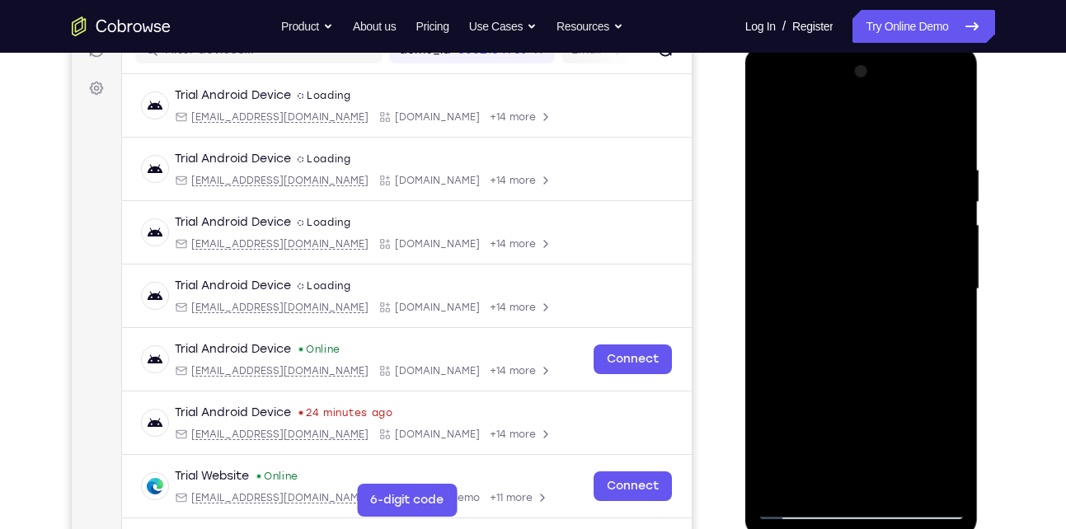
click at [824, 470] on div at bounding box center [862, 290] width 208 height 462
click at [841, 256] on div at bounding box center [862, 290] width 208 height 462
click at [889, 401] on div at bounding box center [862, 290] width 208 height 462
click at [836, 256] on div at bounding box center [862, 290] width 208 height 462
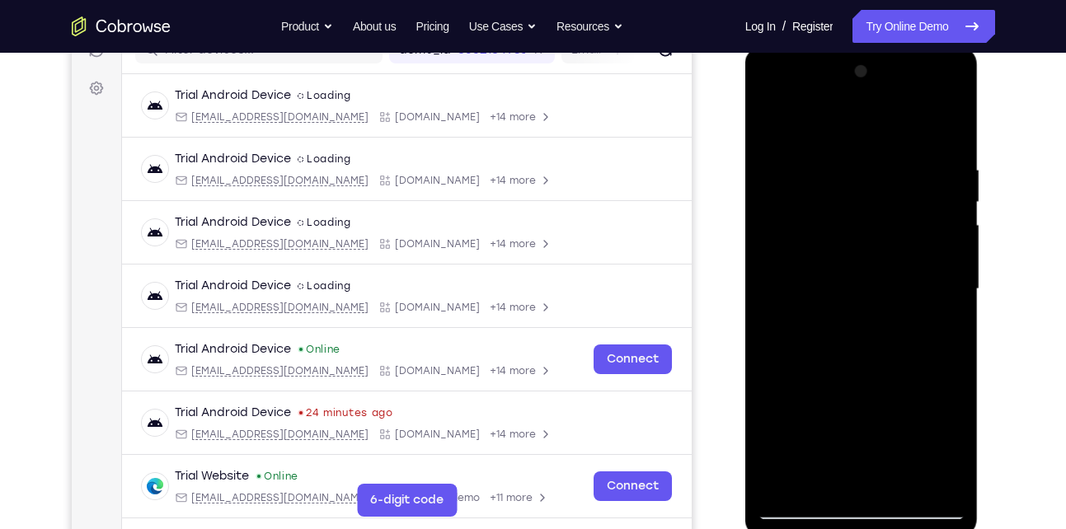
click at [879, 425] on div at bounding box center [862, 290] width 208 height 462
